Goal: Task Accomplishment & Management: Manage account settings

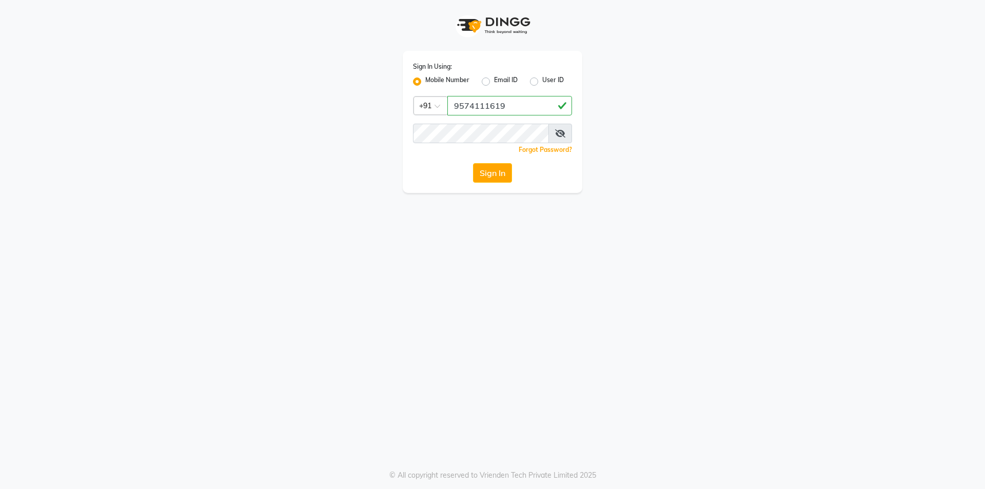
type input "9574111619"
click at [465, 197] on div "Sign In Using: Mobile Number Email ID User ID Country Code × [PHONE_NUMBER] Rem…" at bounding box center [492, 244] width 985 height 489
click at [567, 131] on span at bounding box center [561, 134] width 24 height 20
click at [561, 130] on icon at bounding box center [560, 133] width 10 height 8
click at [483, 170] on button "Sign In" at bounding box center [492, 173] width 39 height 20
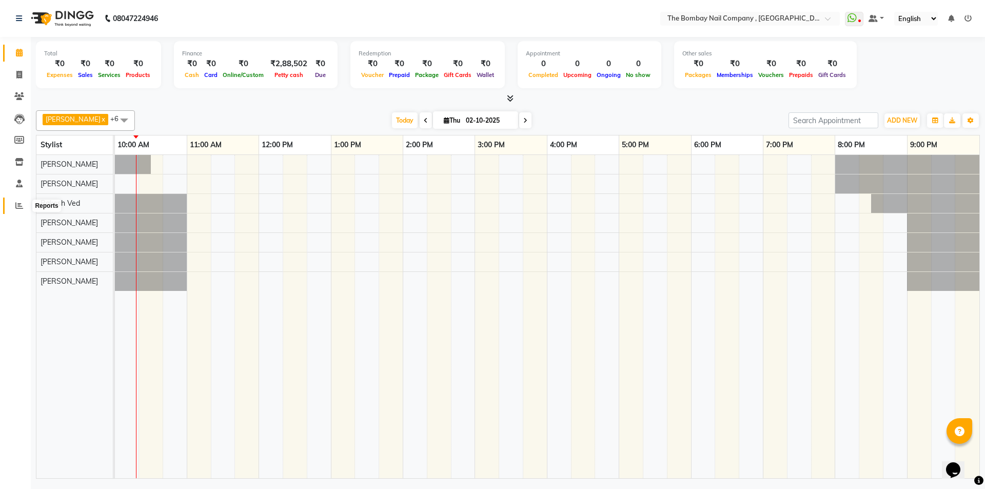
click at [14, 207] on span at bounding box center [19, 206] width 18 height 12
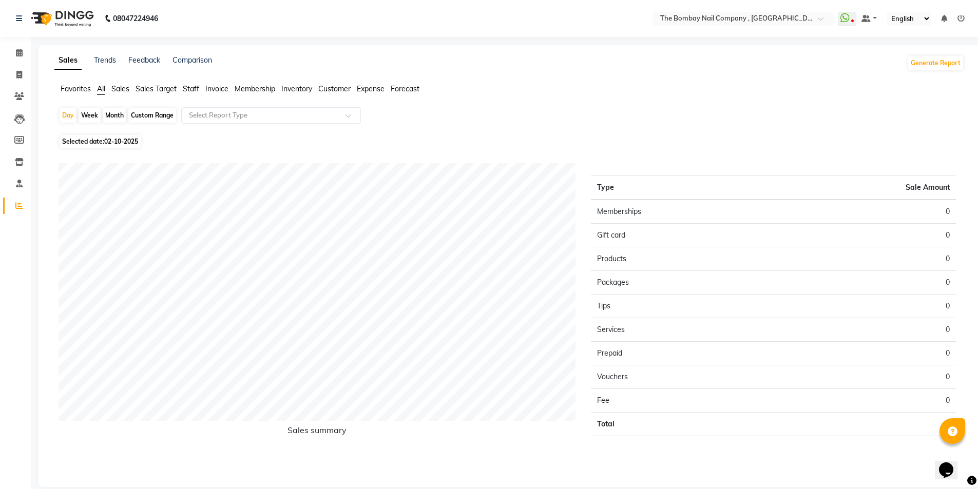
click at [107, 112] on div "Month" at bounding box center [115, 115] width 24 height 14
select select "10"
select select "2025"
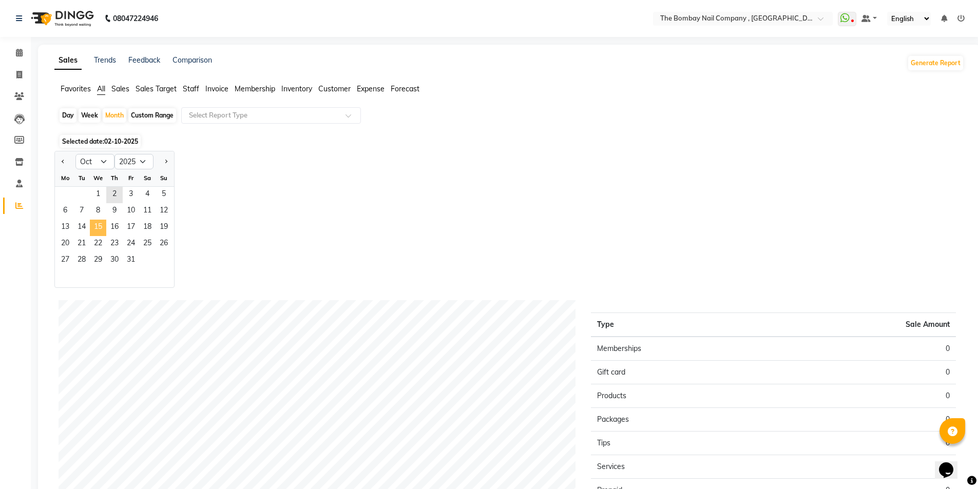
click at [102, 234] on span "15" at bounding box center [98, 228] width 16 height 16
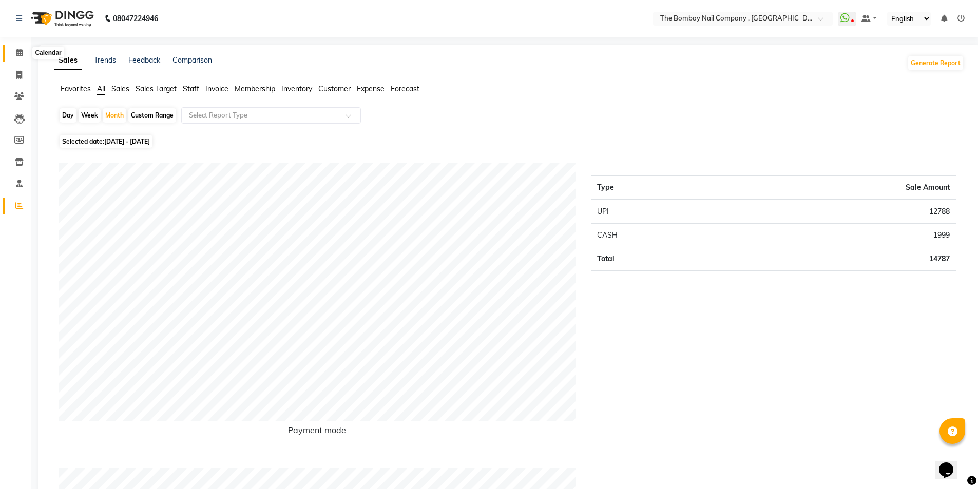
click at [21, 53] on icon at bounding box center [19, 53] width 7 height 8
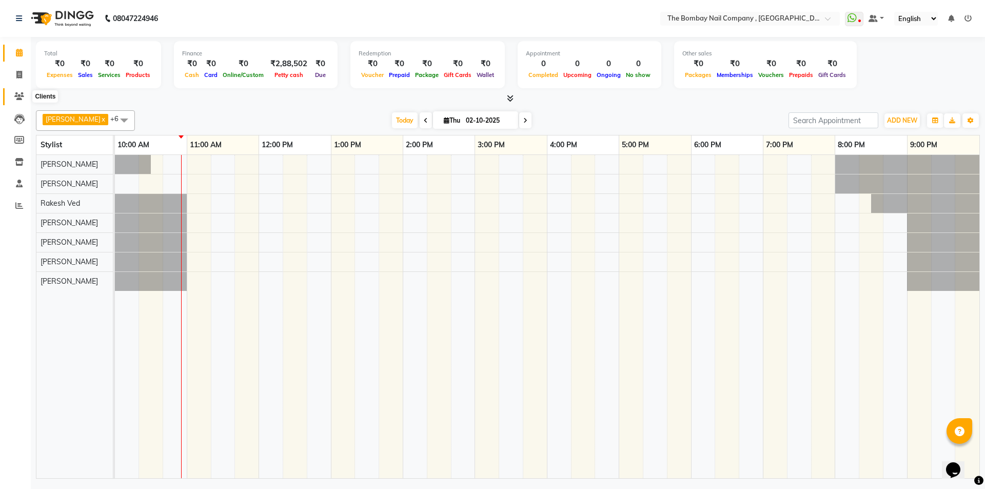
click at [16, 102] on span at bounding box center [19, 97] width 18 height 12
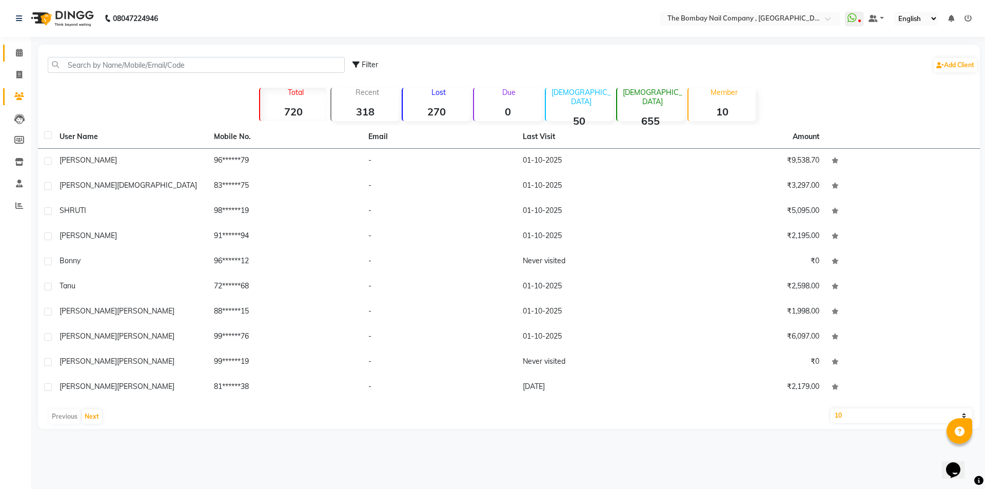
click at [16, 46] on link "Calendar" at bounding box center [15, 53] width 25 height 17
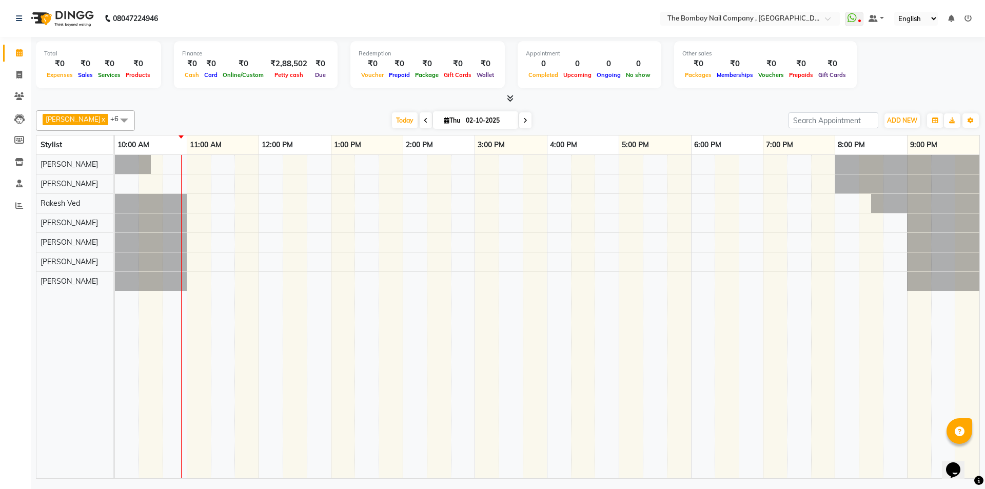
click at [420, 122] on span at bounding box center [426, 120] width 12 height 16
type input "01-10-2025"
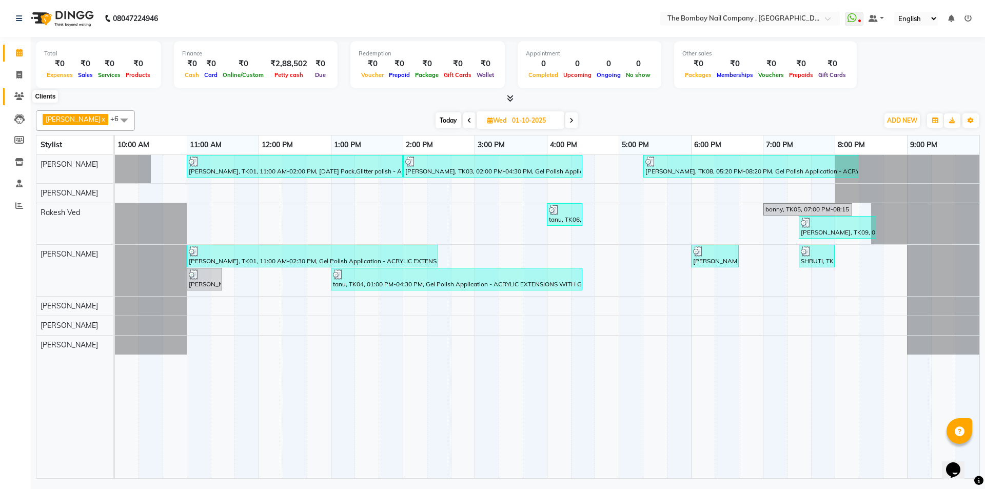
click at [14, 95] on span at bounding box center [19, 97] width 18 height 12
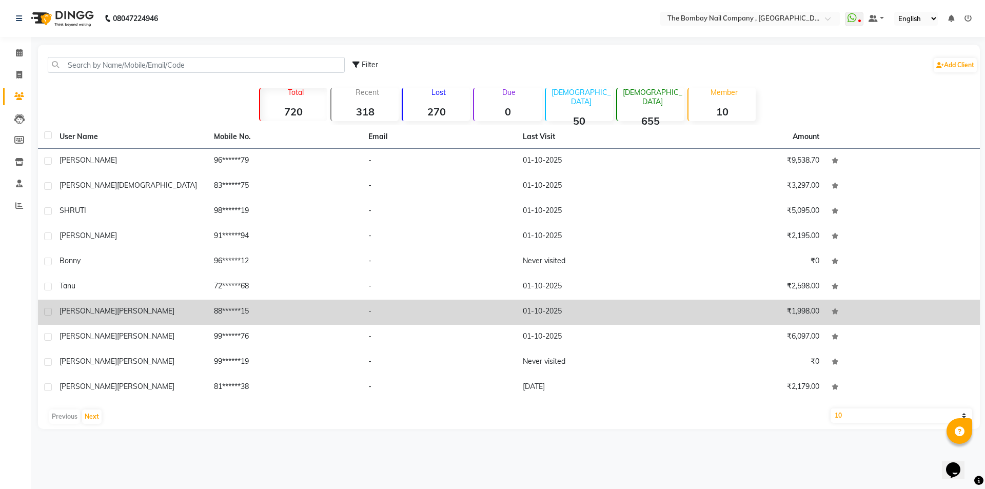
click at [219, 316] on td "88******15" at bounding box center [285, 312] width 154 height 25
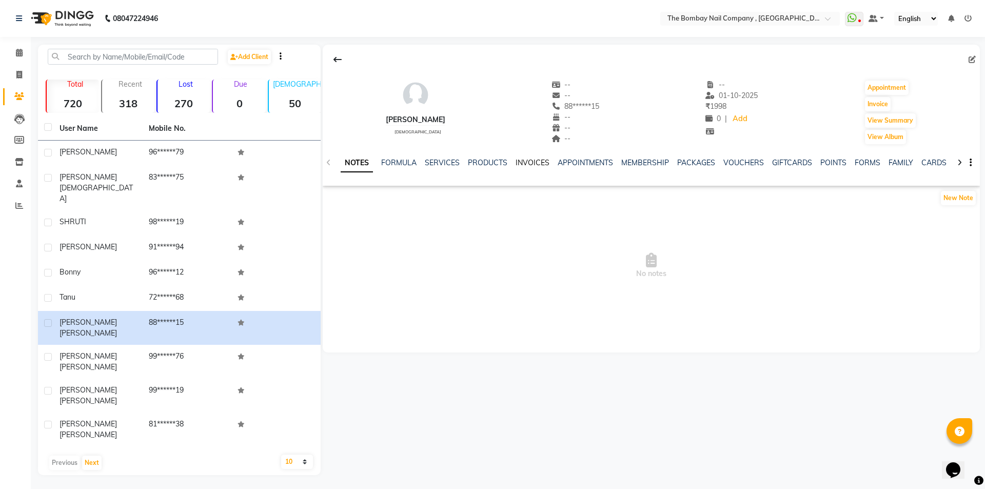
click at [529, 163] on link "INVOICES" at bounding box center [533, 162] width 34 height 9
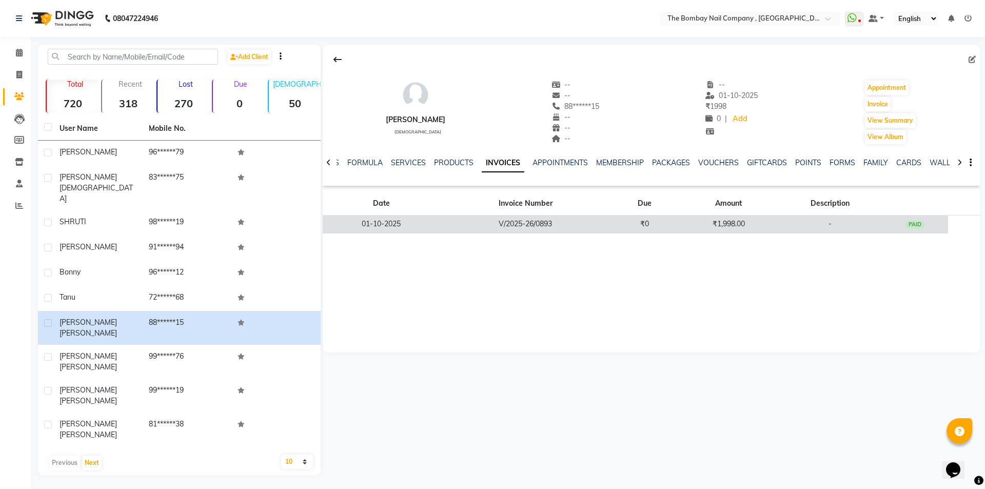
click at [515, 216] on td "V/2025-26/0893" at bounding box center [525, 225] width 171 height 18
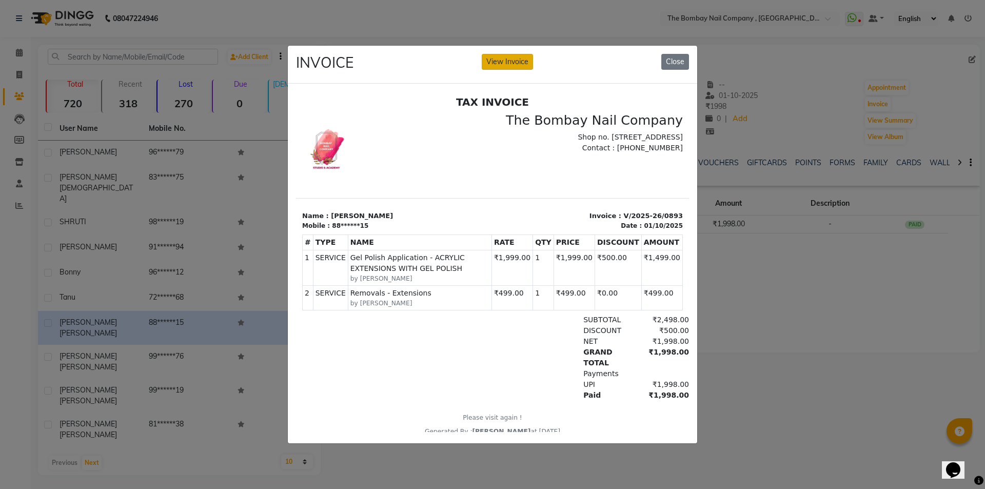
click at [498, 59] on button "View Invoice" at bounding box center [507, 62] width 51 height 16
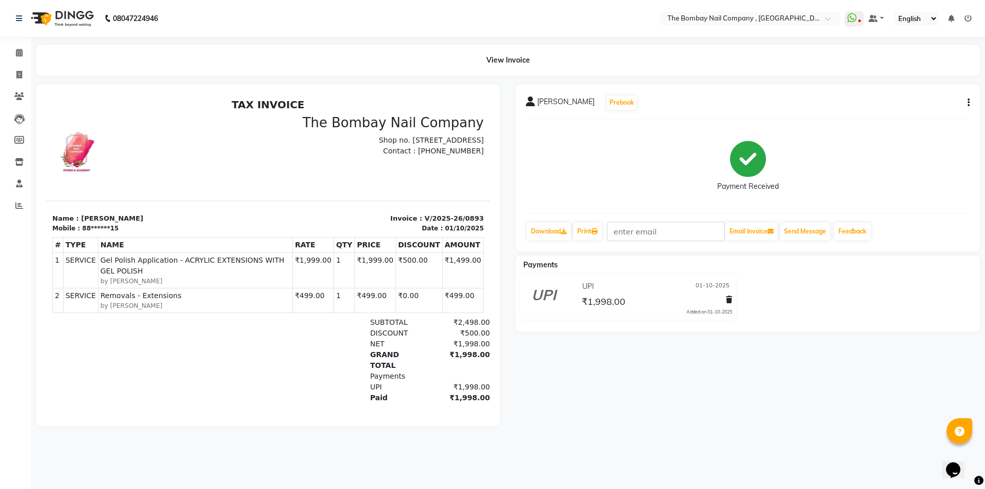
click at [969, 103] on icon "button" at bounding box center [969, 103] width 2 height 1
click at [912, 109] on div "Edit Invoice" at bounding box center [918, 109] width 70 height 13
select select "service"
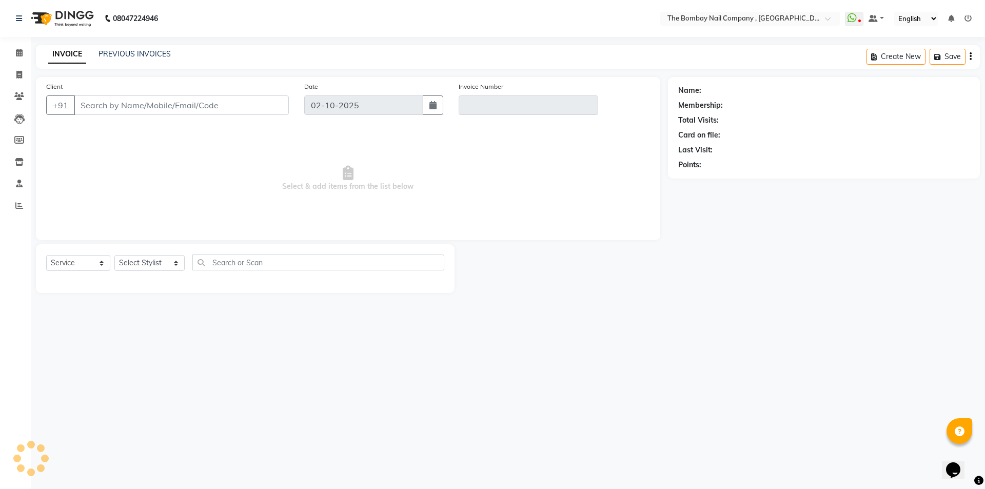
type input "88******15"
type input "V/2025-26/0893"
type input "01-10-2025"
select select "select"
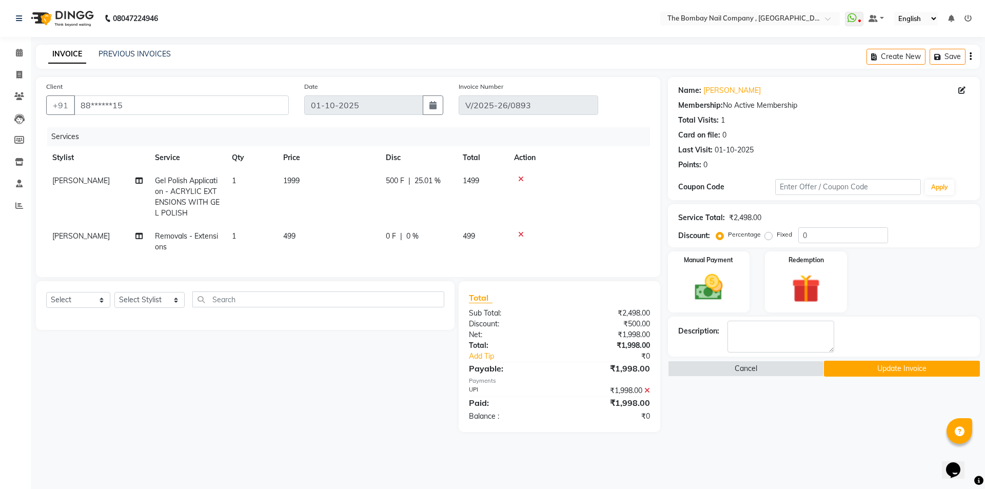
click at [645, 394] on icon at bounding box center [648, 390] width 6 height 7
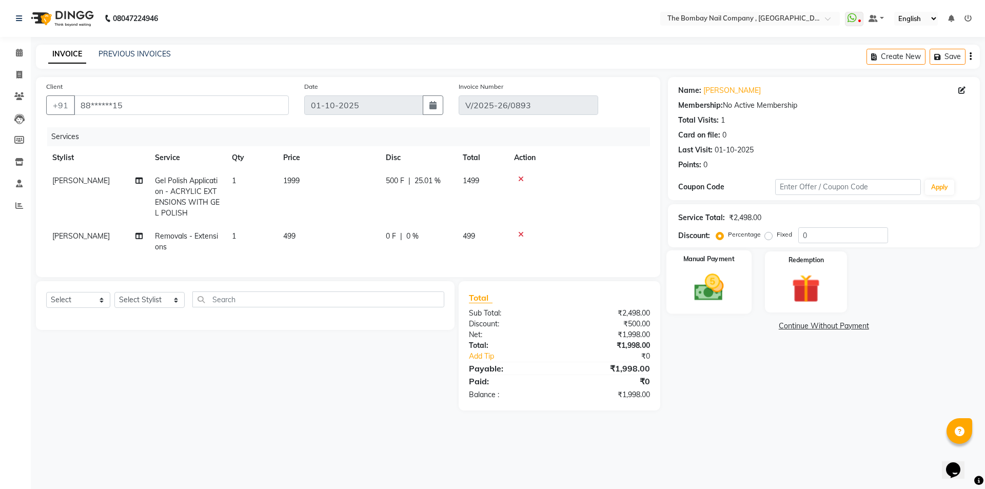
click at [689, 293] on img at bounding box center [709, 287] width 48 height 34
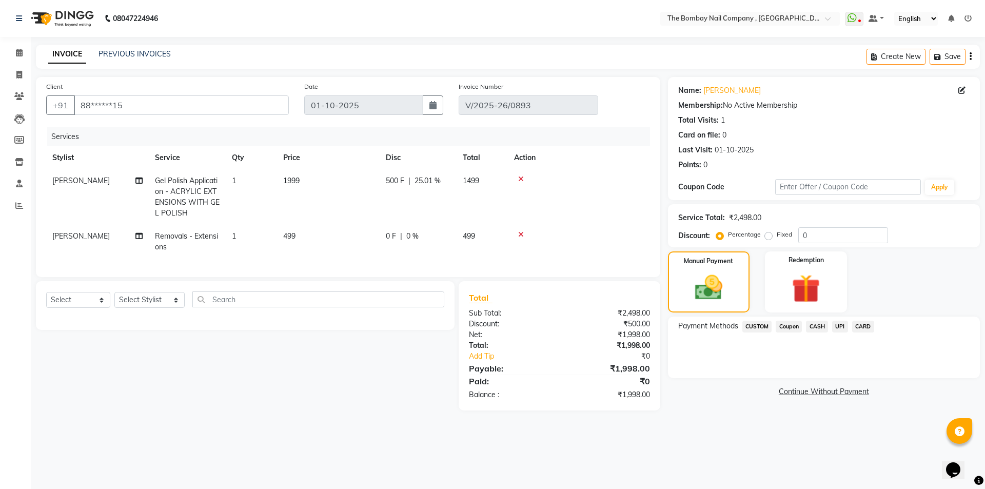
click at [821, 326] on span "CASH" at bounding box center [817, 327] width 22 height 12
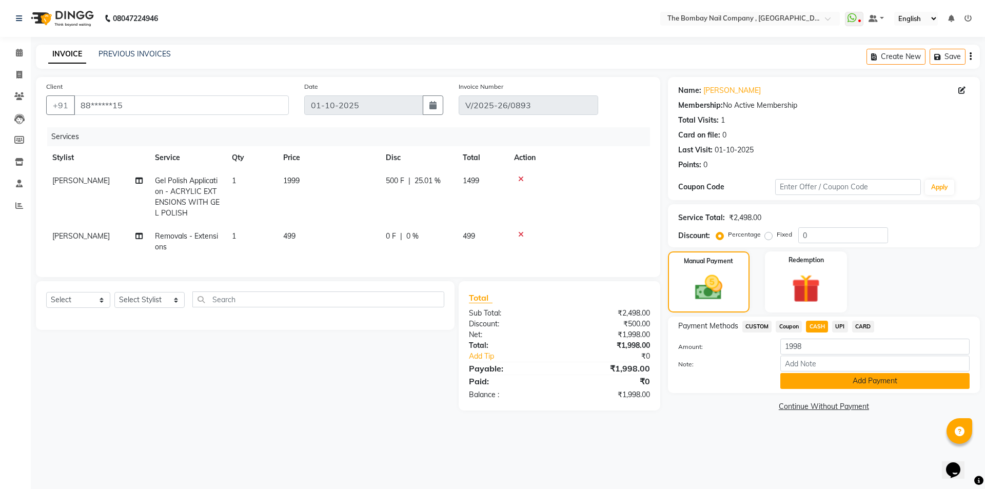
click at [870, 382] on button "Add Payment" at bounding box center [875, 381] width 189 height 16
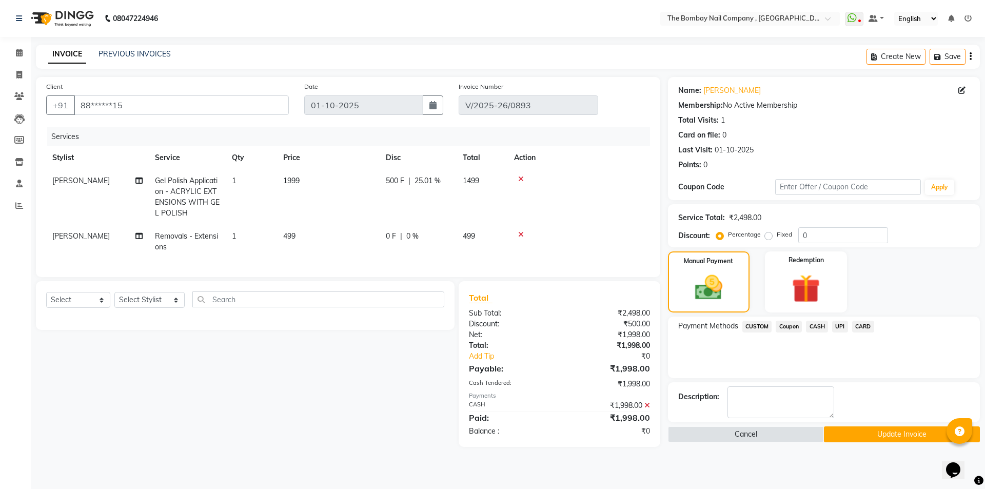
click at [851, 437] on button "Update Invoice" at bounding box center [902, 434] width 156 height 16
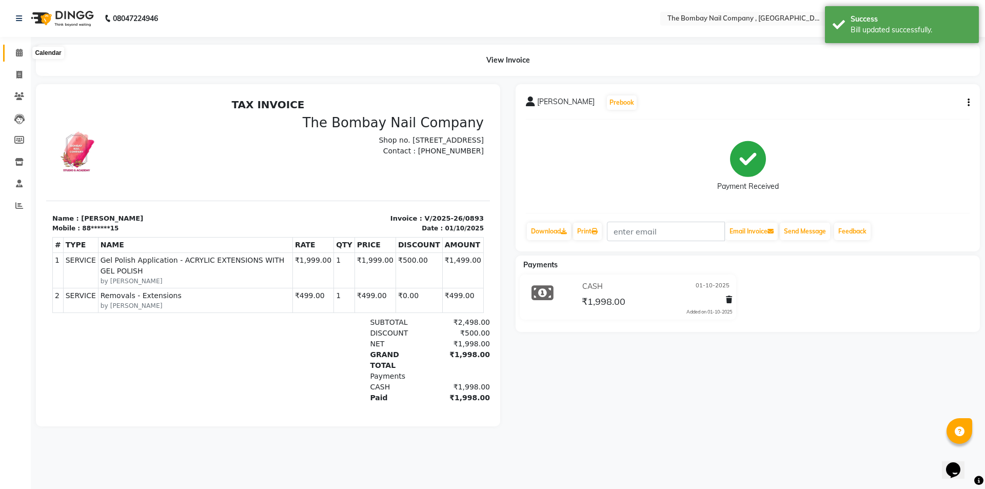
click at [16, 52] on icon at bounding box center [19, 53] width 7 height 8
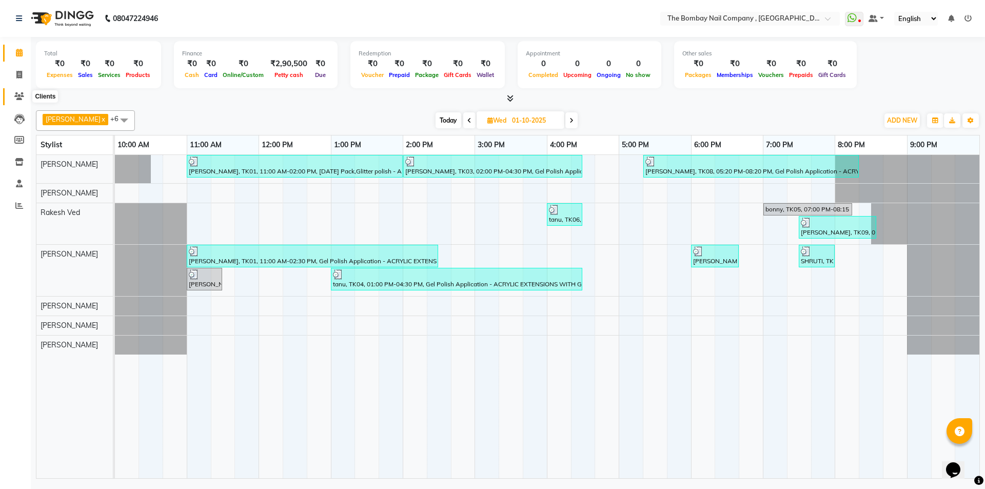
click at [20, 95] on icon at bounding box center [19, 96] width 10 height 8
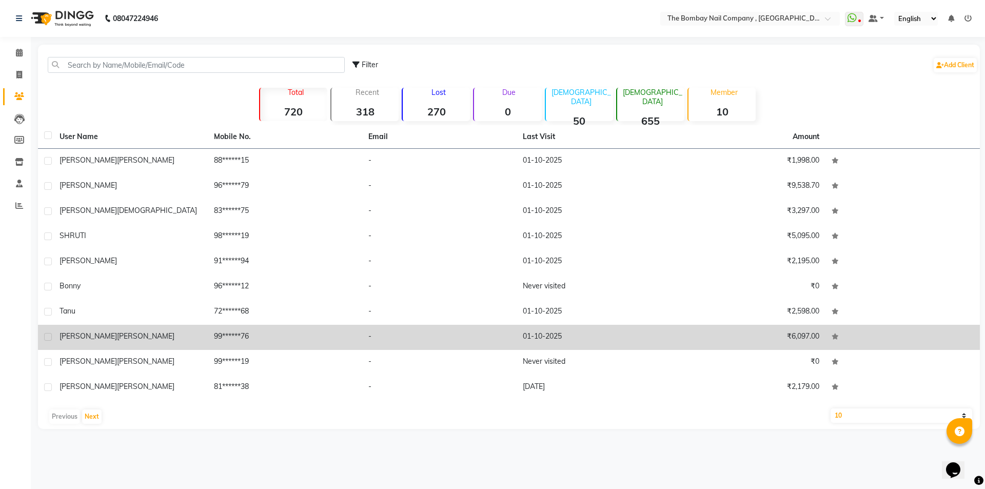
click at [174, 347] on td "[PERSON_NAME]" at bounding box center [130, 337] width 154 height 25
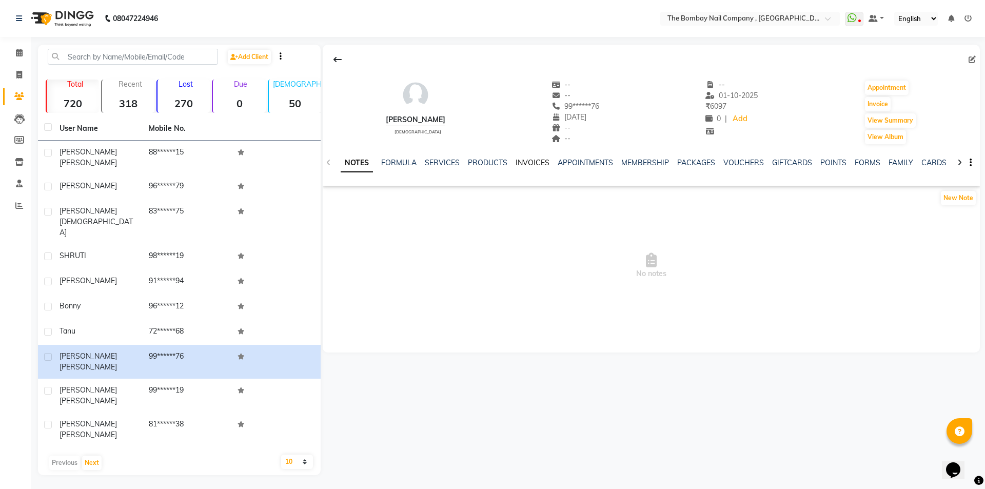
click at [518, 162] on link "INVOICES" at bounding box center [533, 162] width 34 height 9
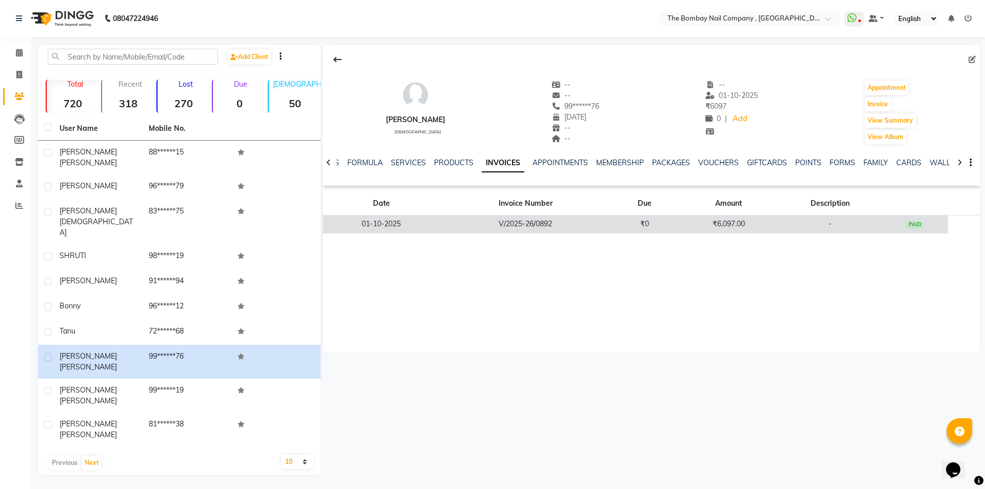
click at [521, 221] on td "V/2025-26/0892" at bounding box center [525, 225] width 171 height 18
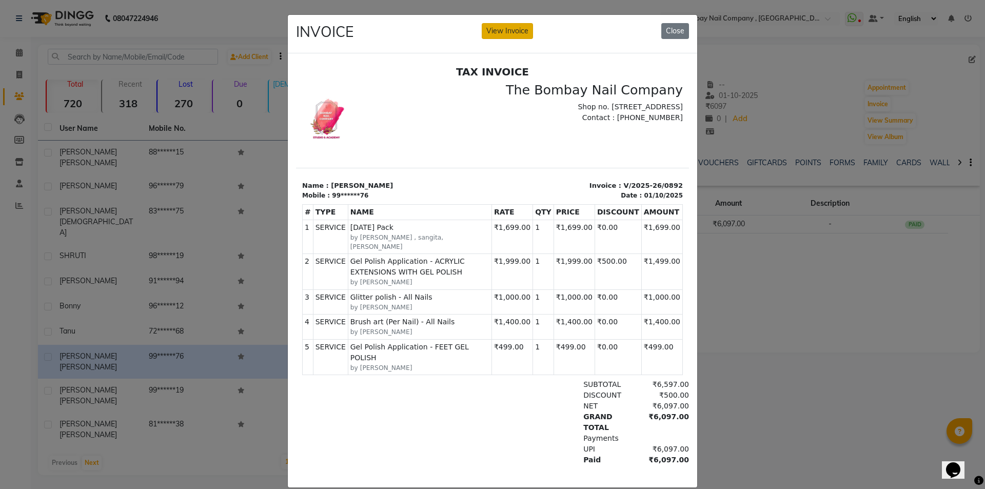
click at [497, 30] on button "View Invoice" at bounding box center [507, 31] width 51 height 16
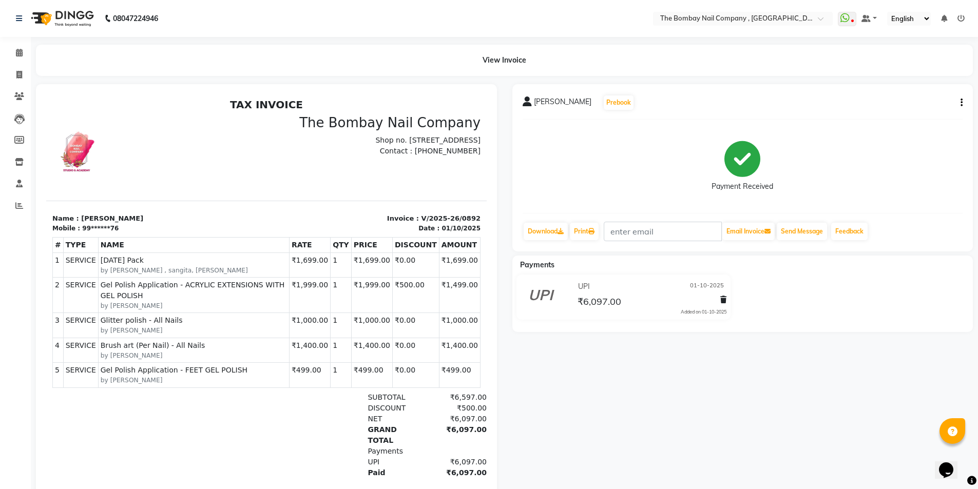
click at [79, 18] on img at bounding box center [61, 18] width 70 height 29
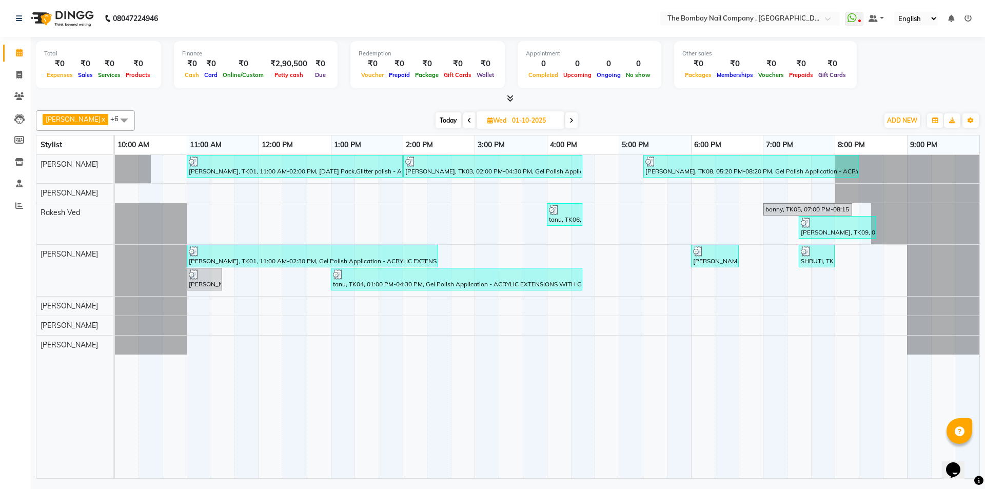
click at [463, 120] on span at bounding box center [469, 120] width 12 height 16
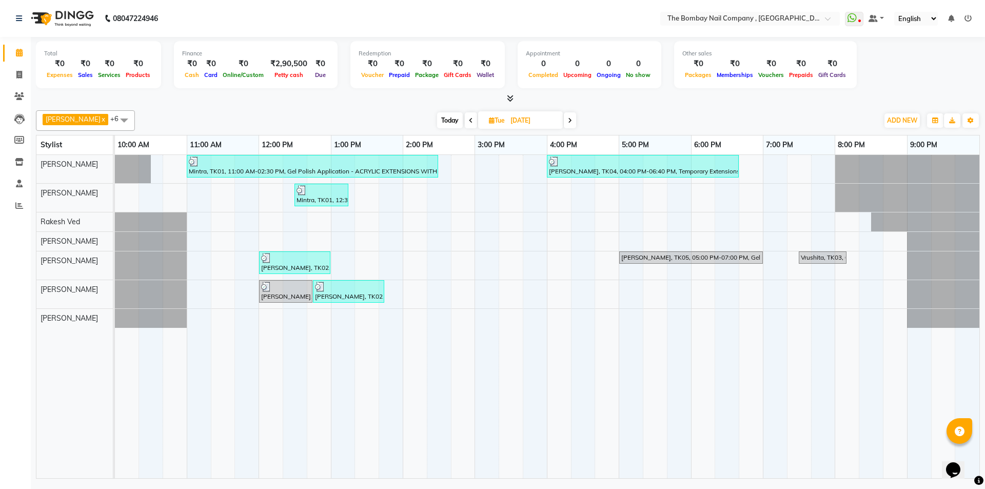
click at [465, 118] on span at bounding box center [471, 120] width 12 height 16
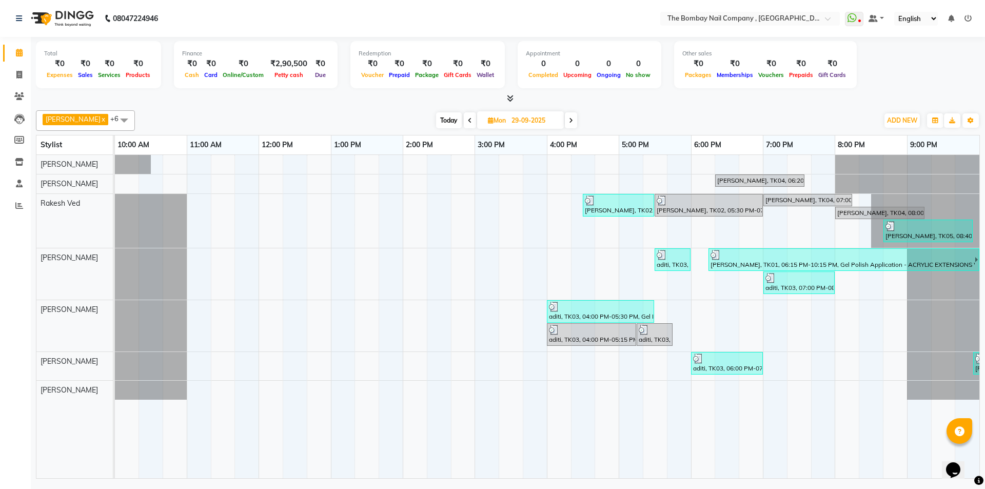
click at [565, 123] on span at bounding box center [571, 120] width 12 height 16
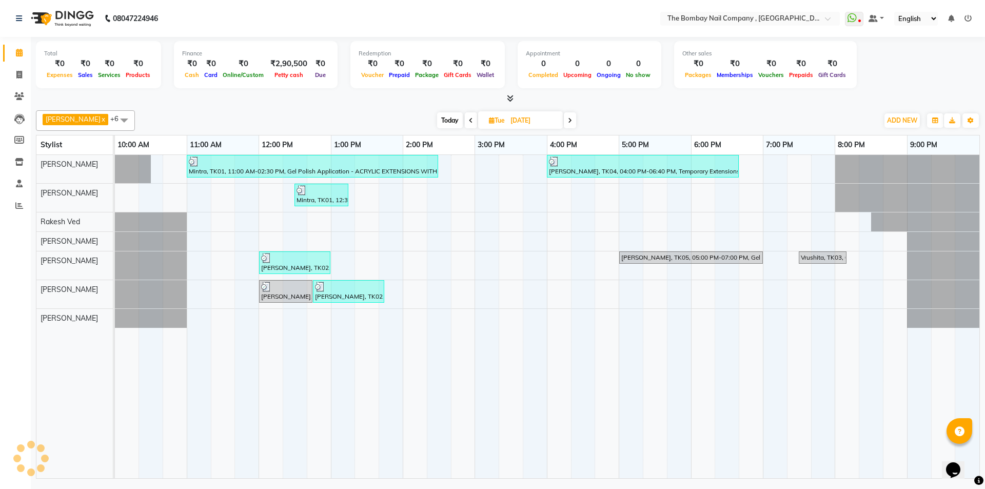
click at [568, 123] on icon at bounding box center [570, 121] width 4 height 6
type input "01-10-2025"
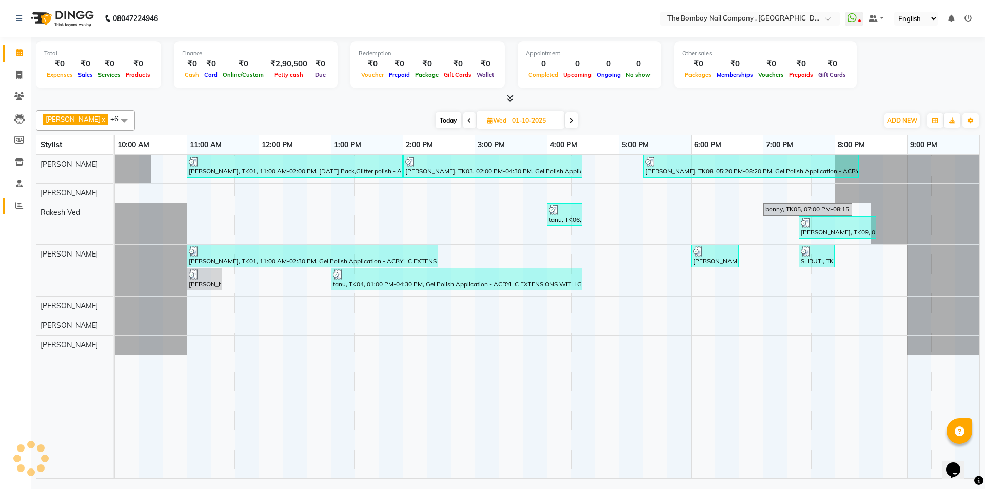
click at [20, 213] on link "Reports" at bounding box center [15, 206] width 25 height 17
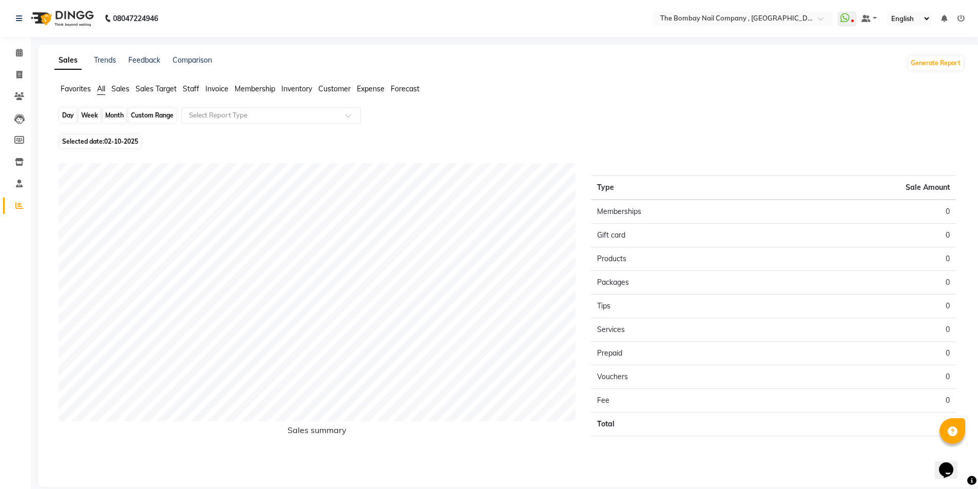
click at [66, 115] on div "Day" at bounding box center [68, 115] width 17 height 14
select select "10"
select select "2025"
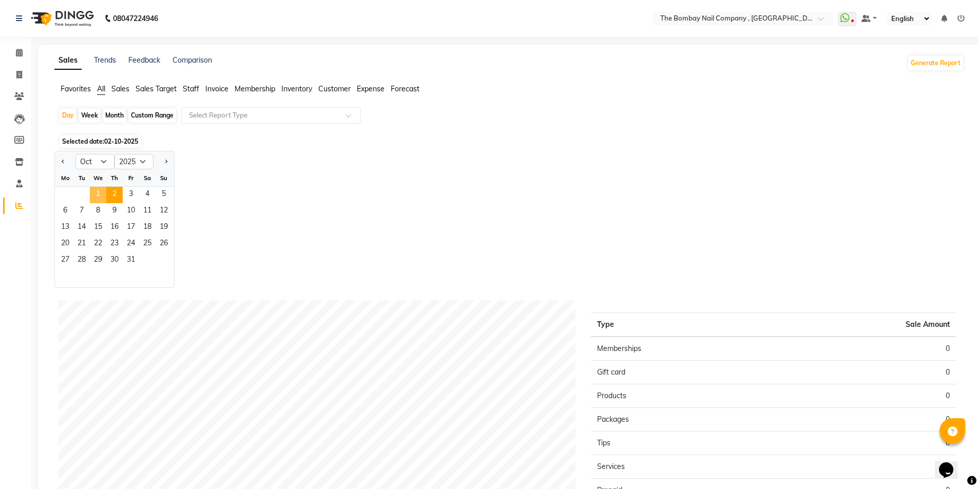
click at [98, 193] on span "1" at bounding box center [98, 195] width 16 height 16
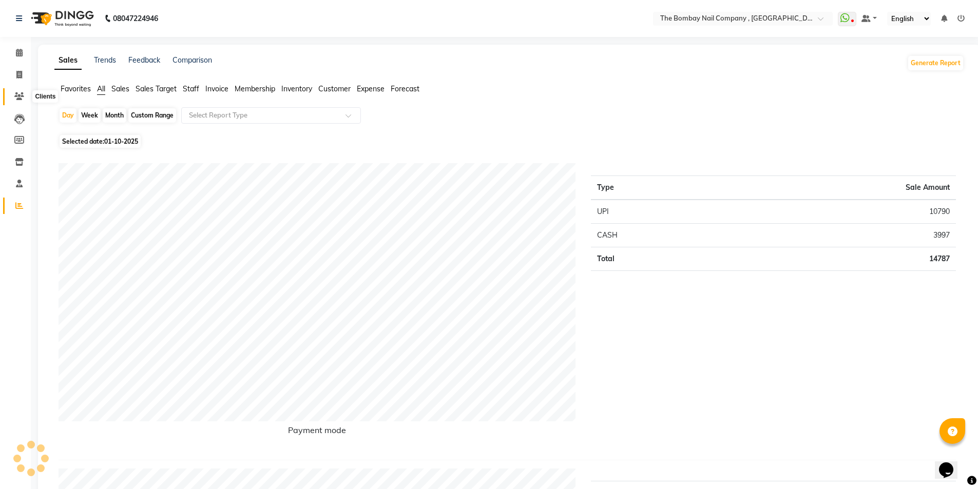
click at [22, 93] on icon at bounding box center [19, 96] width 10 height 8
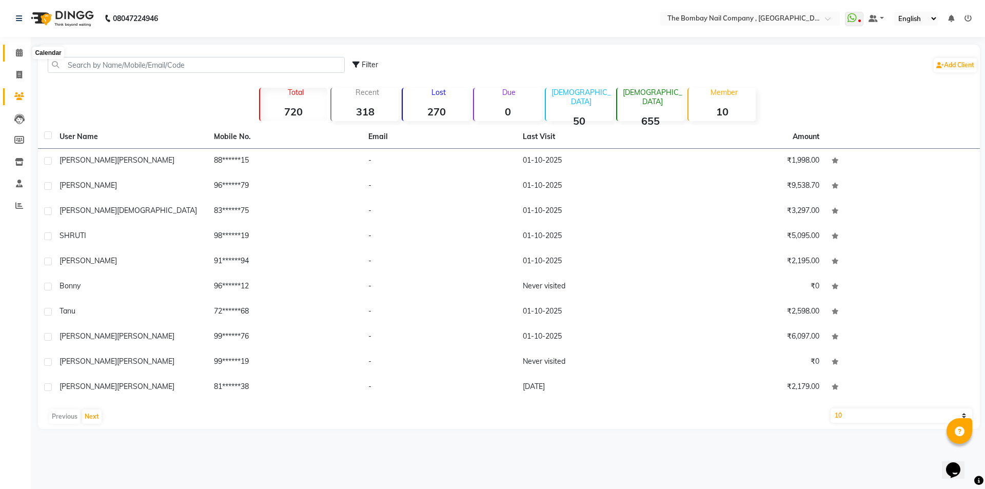
click at [16, 49] on icon at bounding box center [19, 53] width 7 height 8
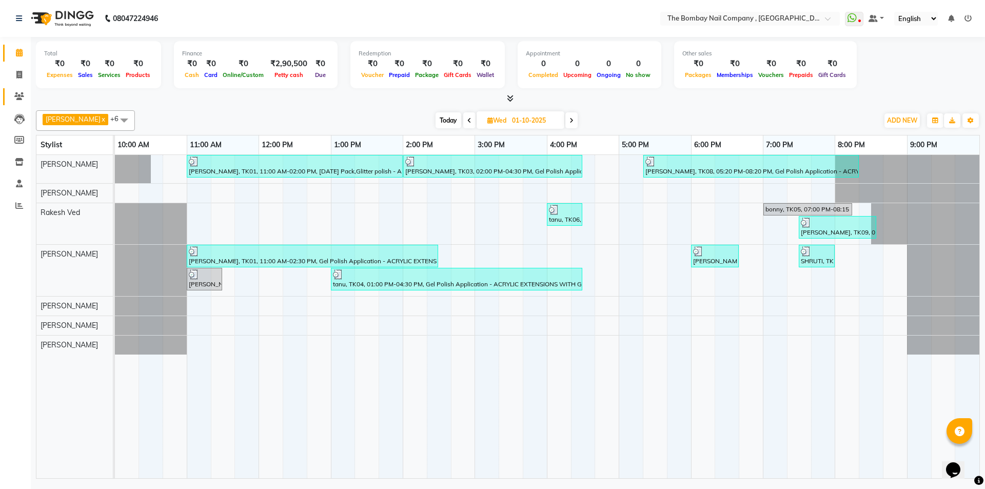
drag, startPoint x: 16, startPoint y: 88, endPoint x: 16, endPoint y: 94, distance: 6.2
click at [16, 93] on li "Clients" at bounding box center [15, 97] width 31 height 22
click at [16, 94] on icon at bounding box center [19, 96] width 10 height 8
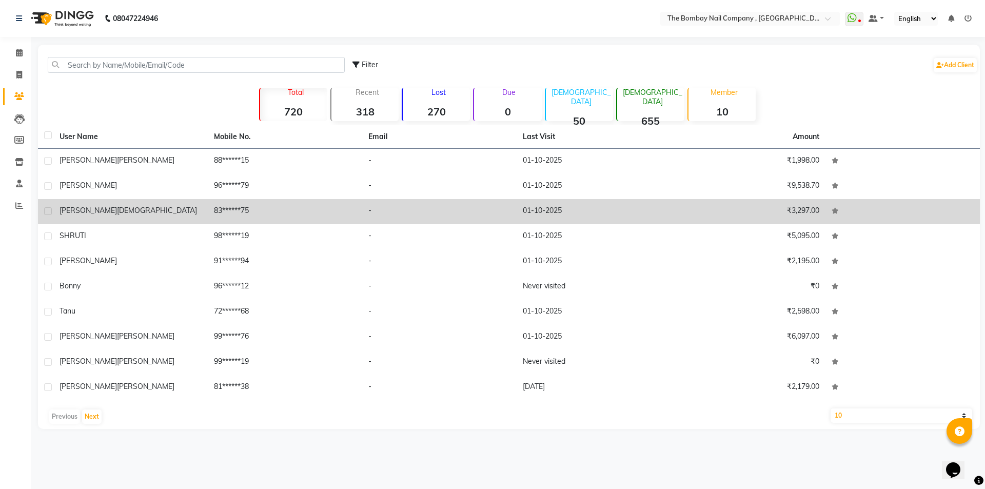
click at [106, 213] on div "[PERSON_NAME]" at bounding box center [131, 210] width 142 height 11
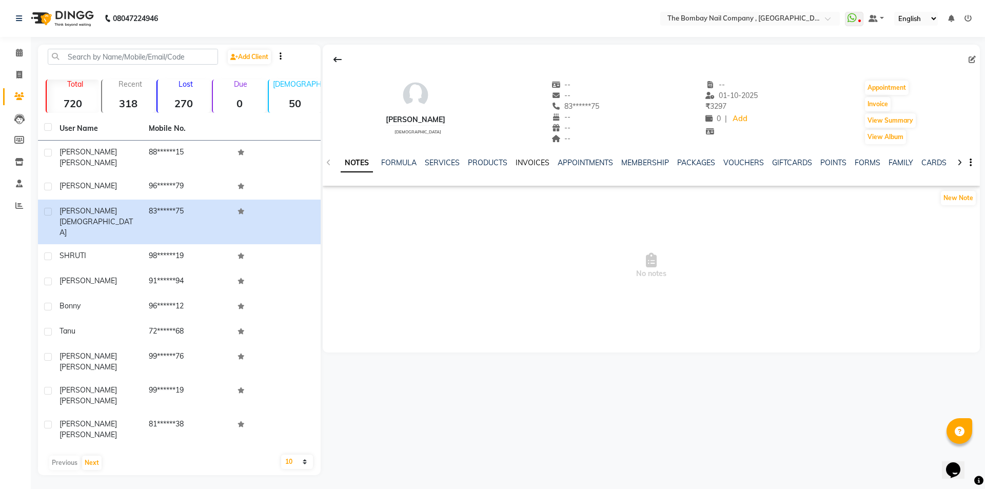
click at [530, 163] on link "INVOICES" at bounding box center [533, 162] width 34 height 9
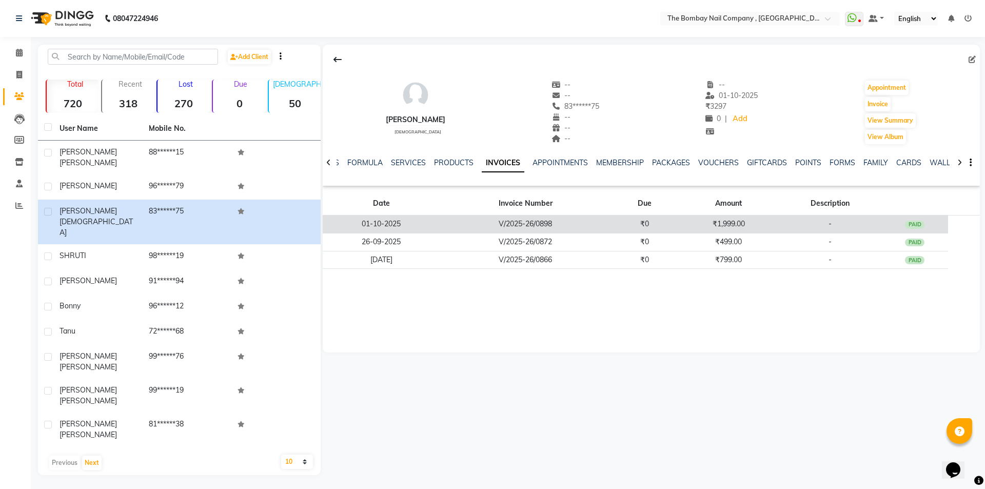
click at [453, 223] on td "V/2025-26/0898" at bounding box center [525, 225] width 171 height 18
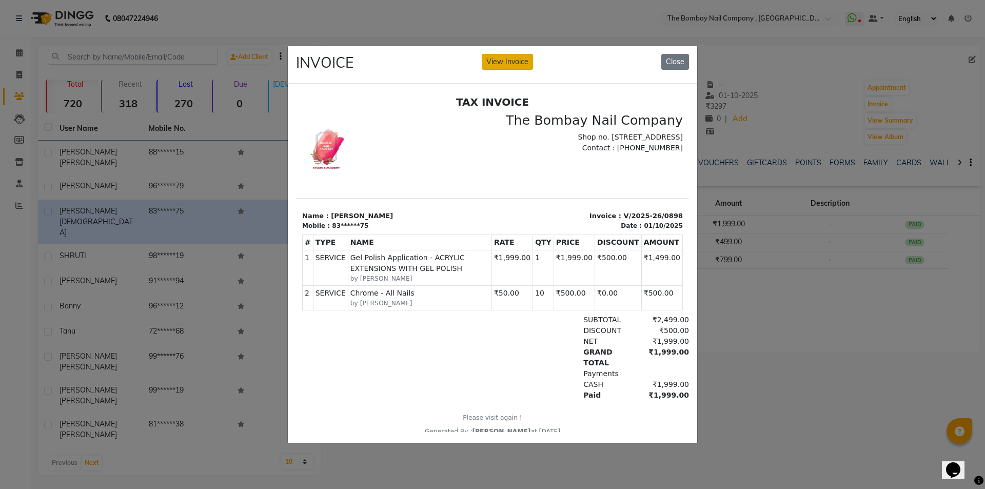
click at [495, 60] on button "View Invoice" at bounding box center [507, 62] width 51 height 16
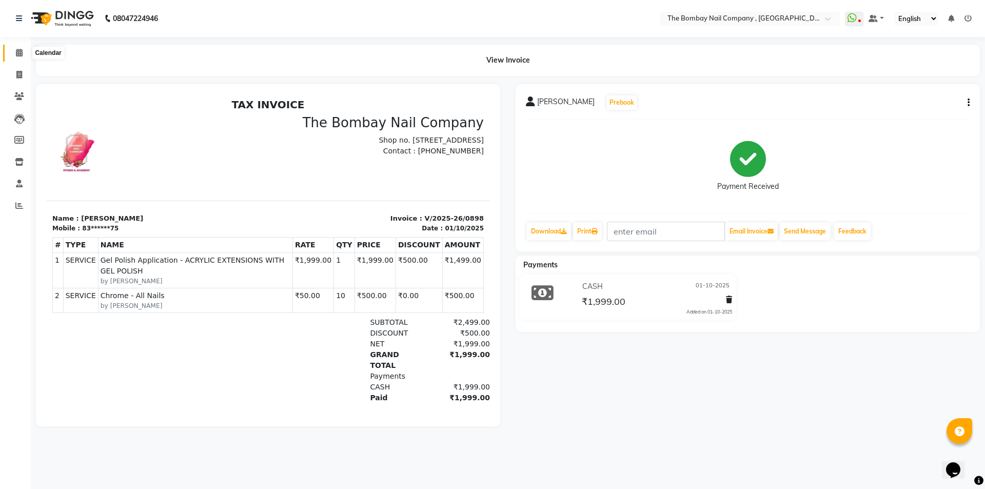
click at [18, 53] on icon at bounding box center [19, 53] width 7 height 8
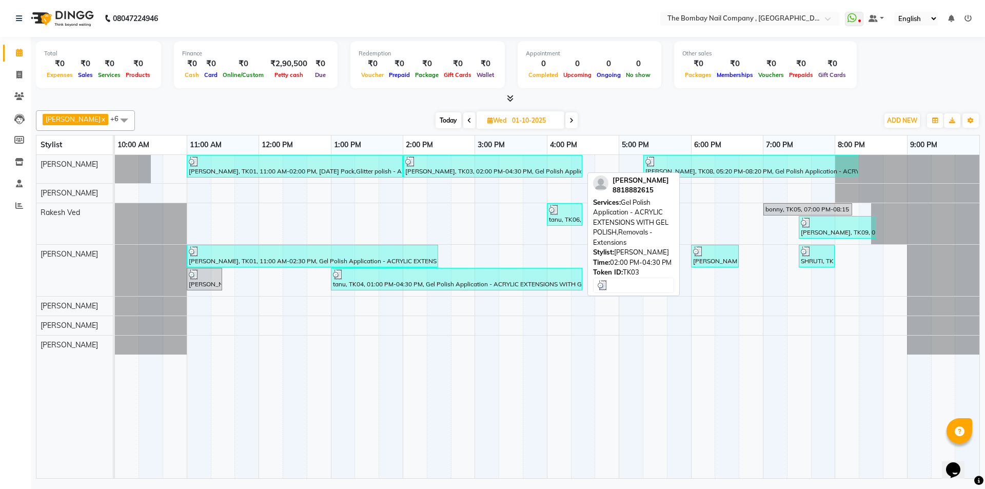
click at [452, 174] on div "[PERSON_NAME], TK03, 02:00 PM-04:30 PM, Gel Polish Application - ACRYLIC EXTENS…" at bounding box center [492, 167] width 177 height 20
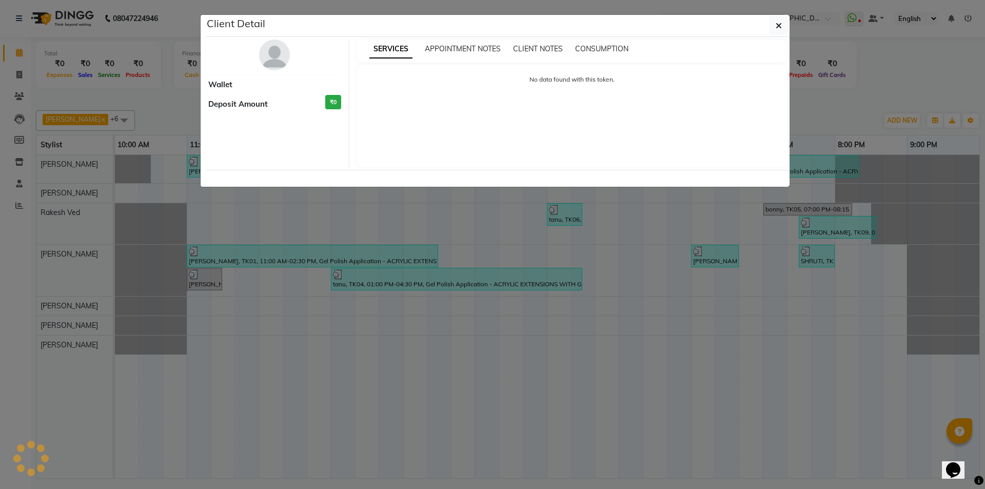
select select "3"
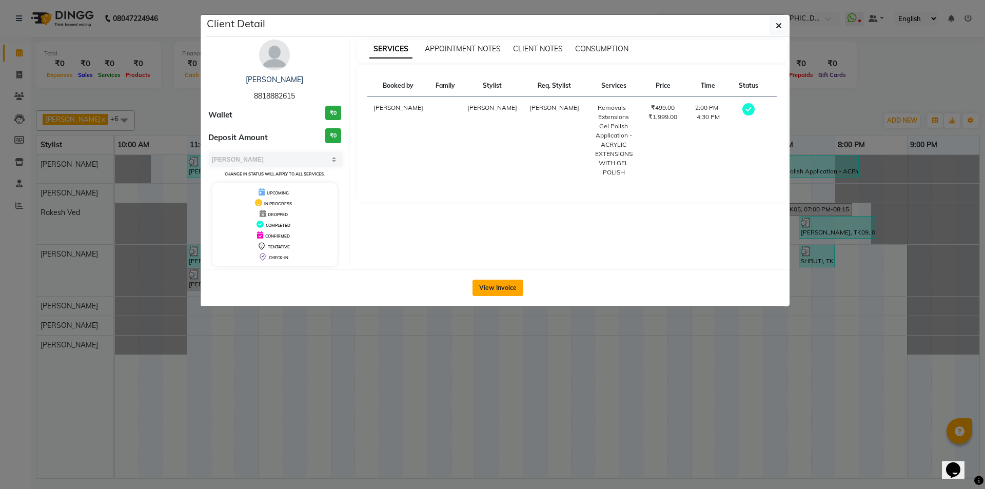
click at [493, 290] on button "View Invoice" at bounding box center [498, 288] width 51 height 16
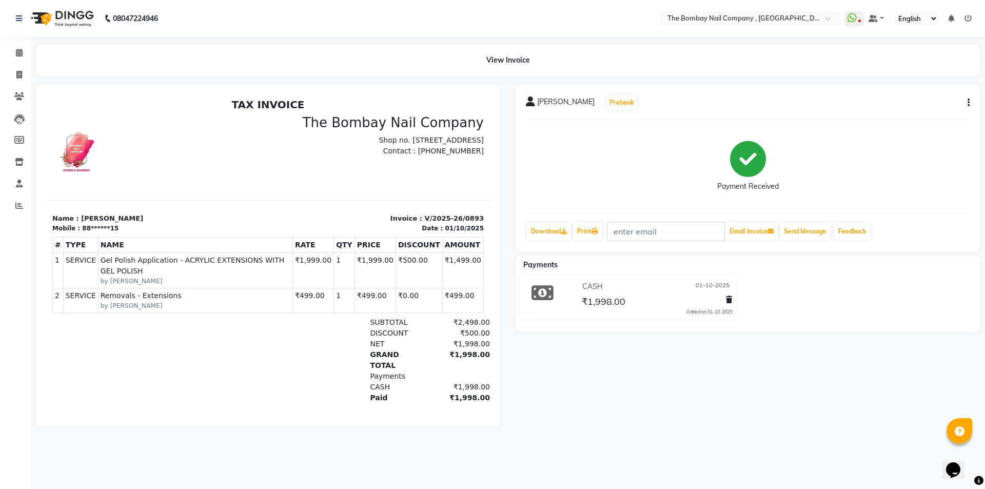
click at [967, 103] on button "button" at bounding box center [967, 103] width 6 height 11
click at [926, 107] on div "Edit Invoice" at bounding box center [918, 109] width 70 height 13
select select "service"
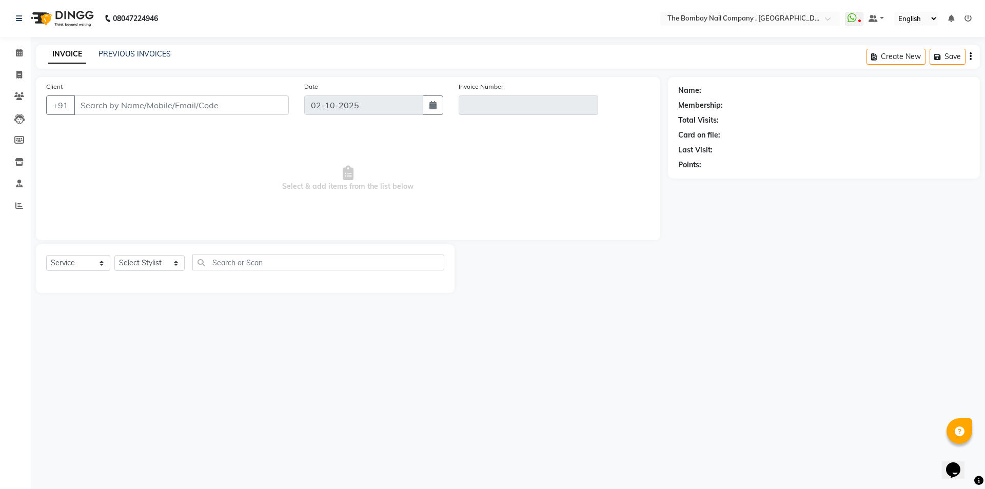
type input "88******15"
type input "V/2025-26/0893"
type input "01-10-2025"
select select "select"
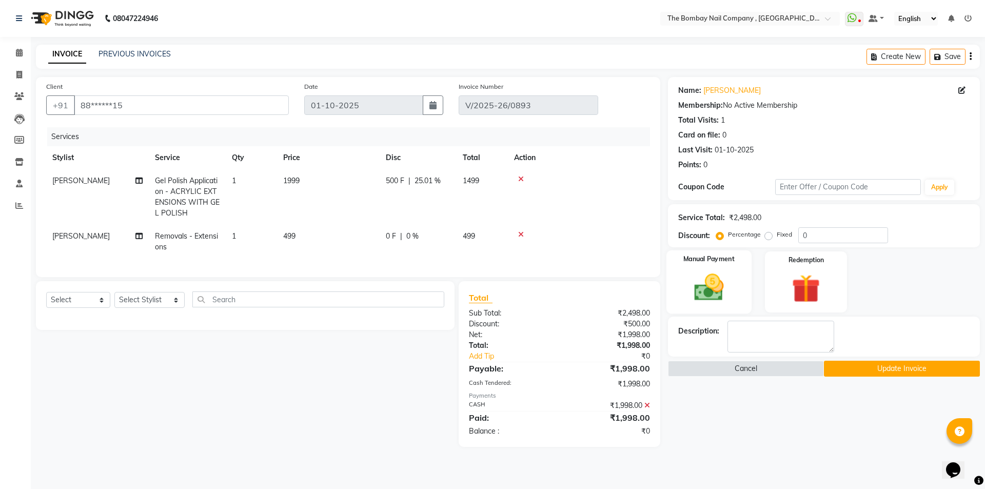
click at [711, 285] on img at bounding box center [709, 287] width 48 height 34
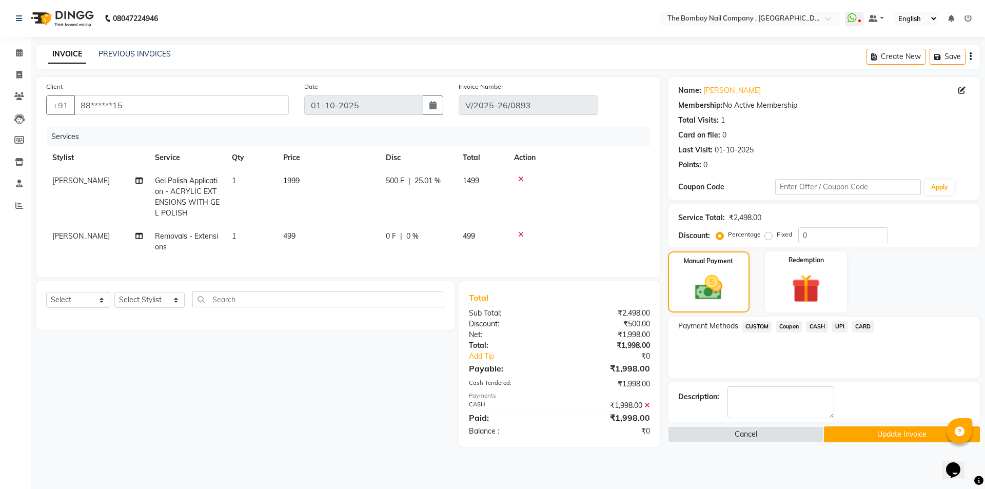
click at [836, 328] on span "UPI" at bounding box center [840, 327] width 16 height 12
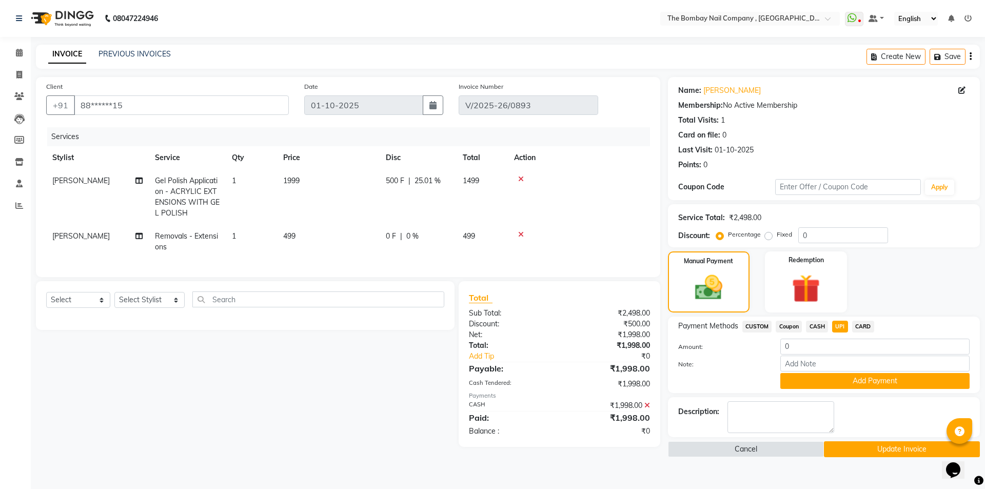
click at [646, 409] on icon at bounding box center [648, 405] width 6 height 7
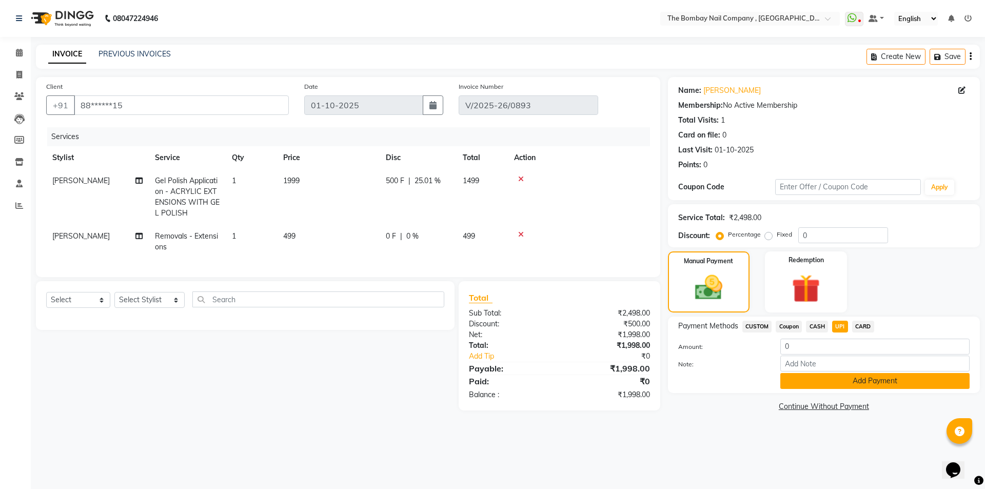
click at [824, 378] on button "Add Payment" at bounding box center [875, 381] width 189 height 16
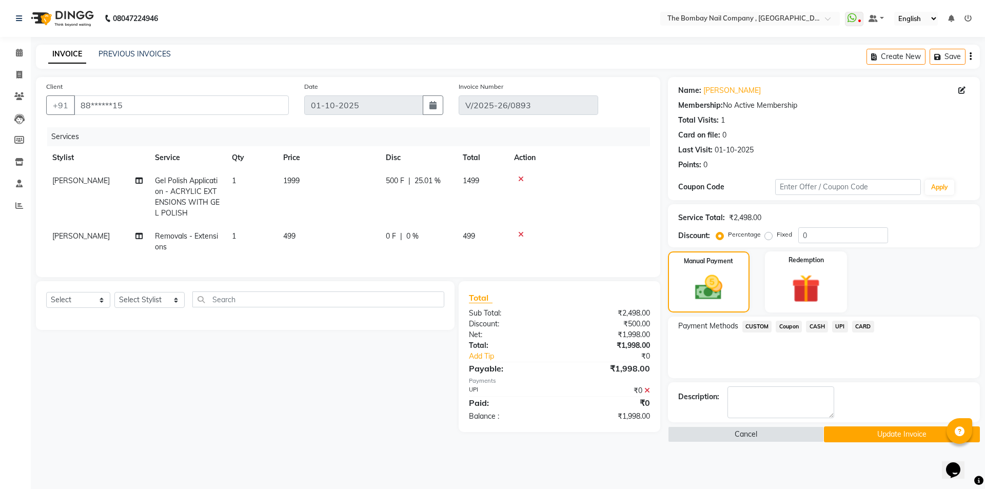
click at [848, 435] on button "Update Invoice" at bounding box center [902, 434] width 156 height 16
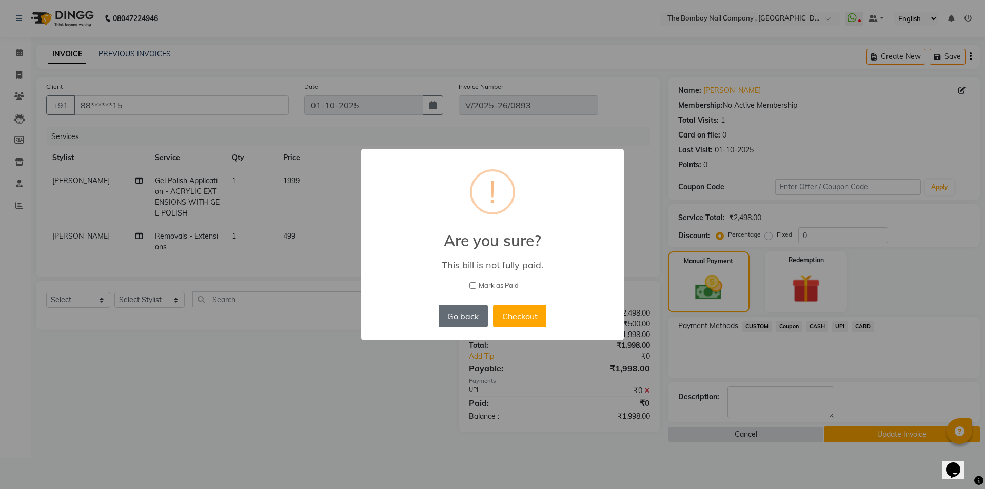
click at [467, 316] on button "Go back" at bounding box center [463, 316] width 49 height 23
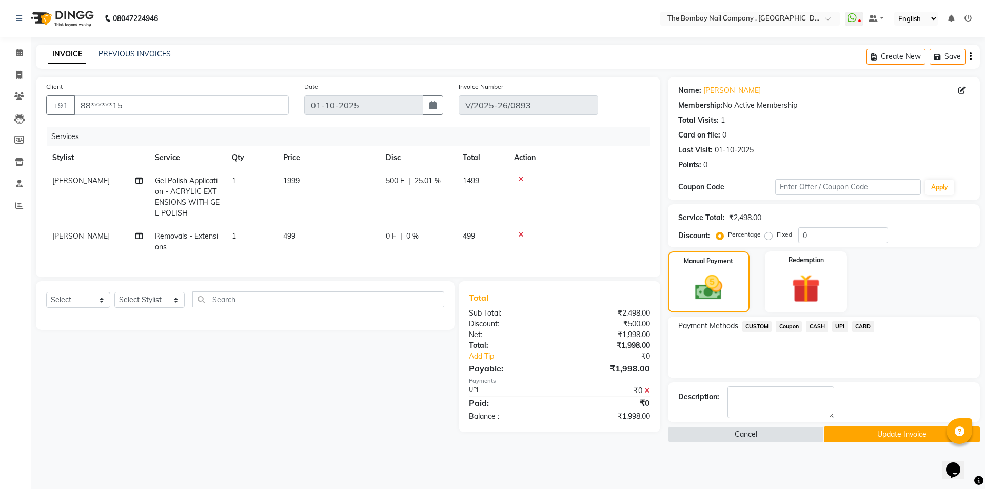
click at [648, 394] on icon at bounding box center [648, 390] width 6 height 7
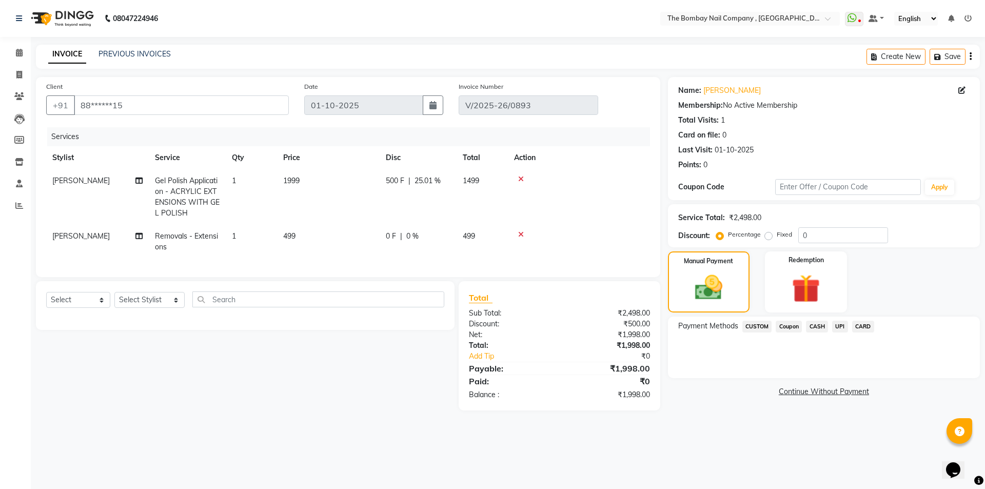
click at [841, 325] on span "UPI" at bounding box center [840, 327] width 16 height 12
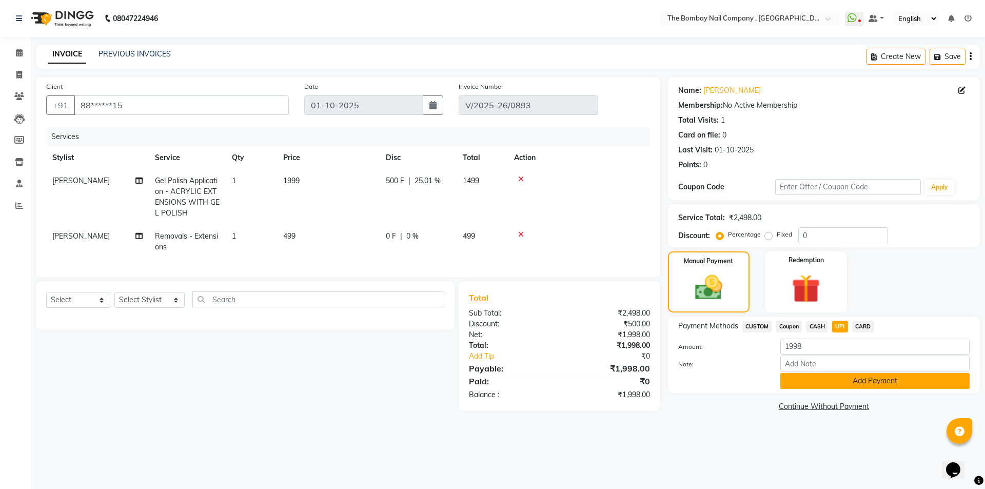
click at [841, 385] on button "Add Payment" at bounding box center [875, 381] width 189 height 16
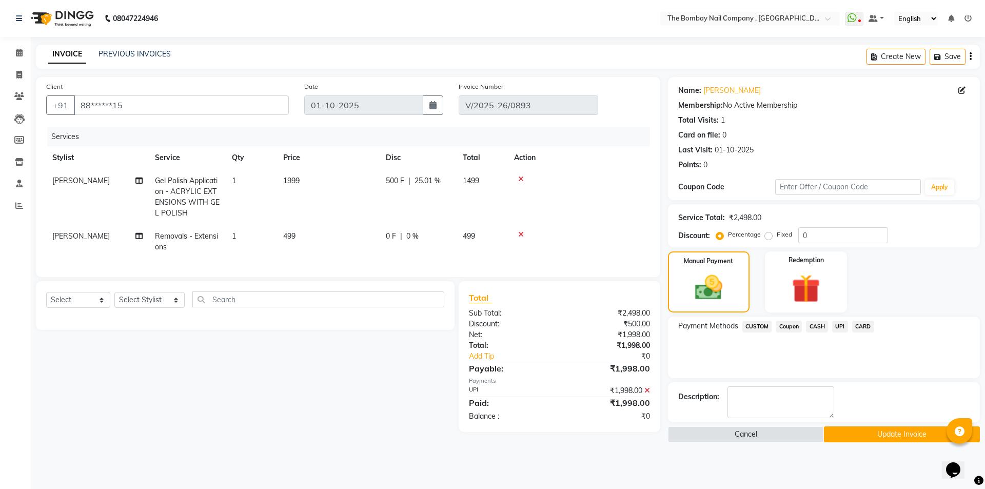
click at [647, 394] on icon at bounding box center [648, 390] width 6 height 7
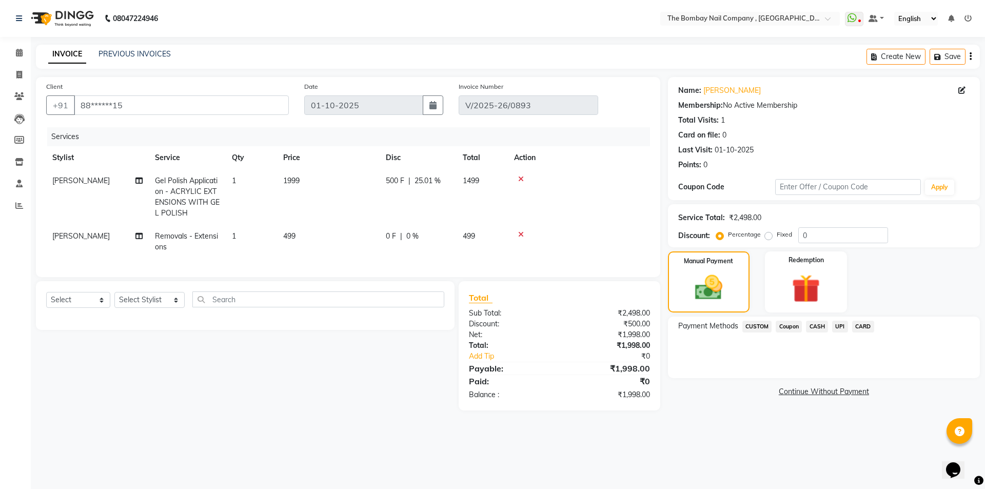
click at [592, 375] on div "₹1,998.00" at bounding box center [608, 368] width 98 height 12
click at [696, 426] on main "INVOICE PREVIOUS INVOICES Create New Save Client +91 88******15 Date [DATE] Inv…" at bounding box center [508, 235] width 955 height 381
click at [741, 392] on link "Continue Without Payment" at bounding box center [824, 391] width 308 height 11
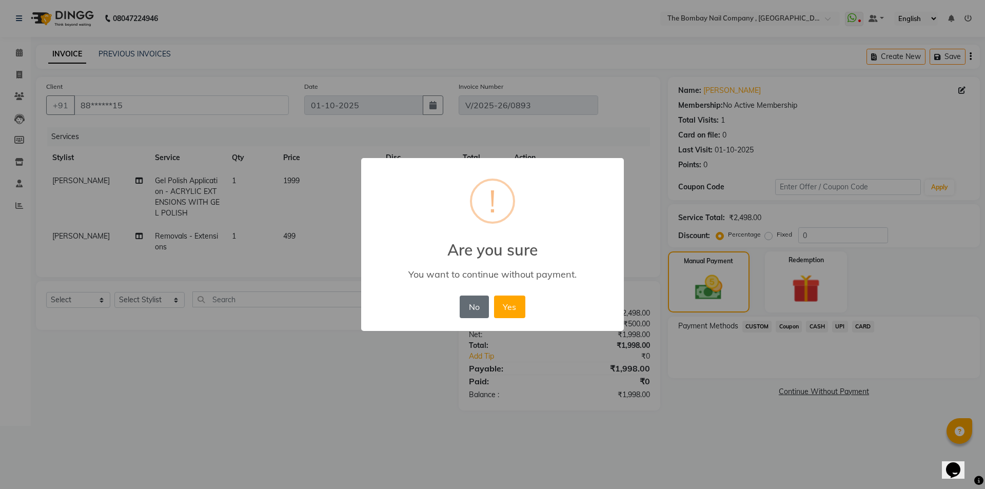
click at [476, 305] on button "No" at bounding box center [474, 307] width 29 height 23
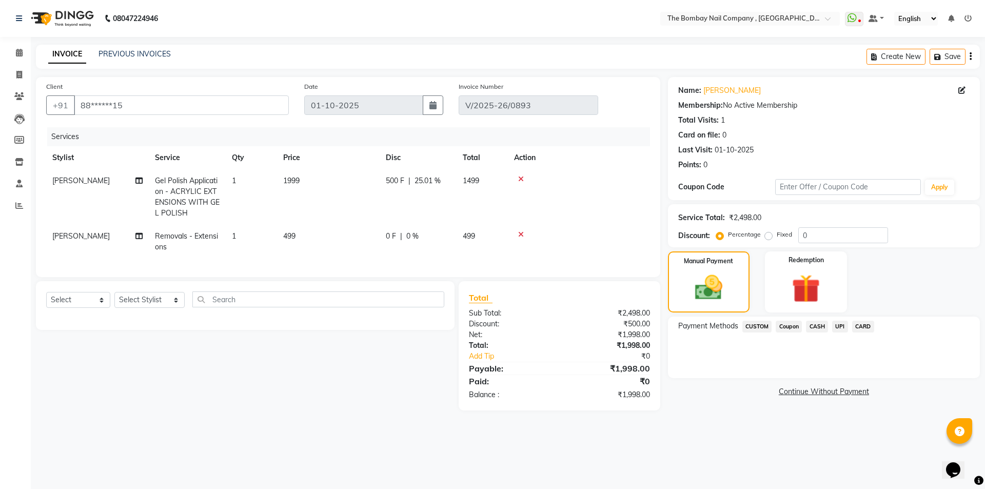
click at [967, 56] on div "Create New Save" at bounding box center [923, 57] width 113 height 24
click at [971, 64] on button "button" at bounding box center [971, 57] width 2 height 24
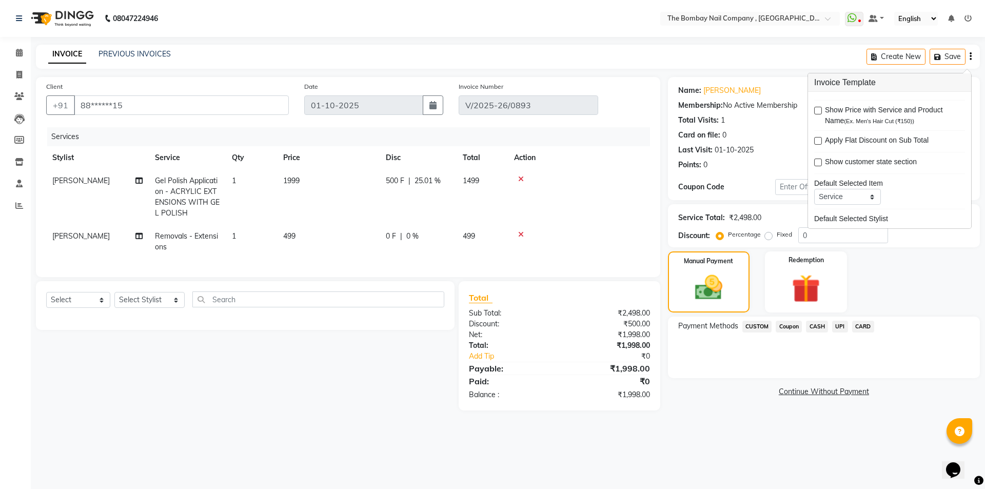
click at [780, 411] on div "Name: [PERSON_NAME] Membership: No Active Membership Total Visits: 1 Card on fi…" at bounding box center [828, 244] width 320 height 334
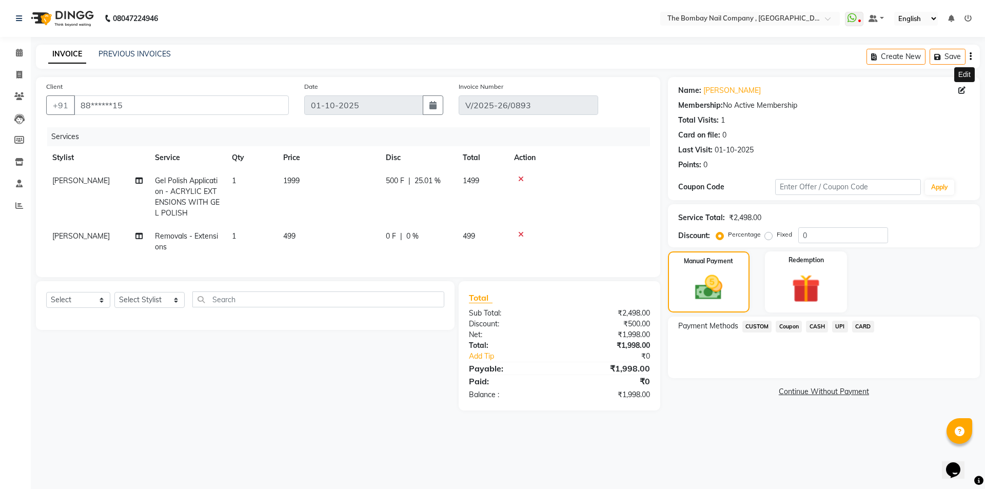
click at [966, 87] on span at bounding box center [964, 90] width 11 height 11
click at [731, 279] on img at bounding box center [709, 287] width 46 height 33
click at [819, 327] on span "CASH" at bounding box center [817, 327] width 22 height 12
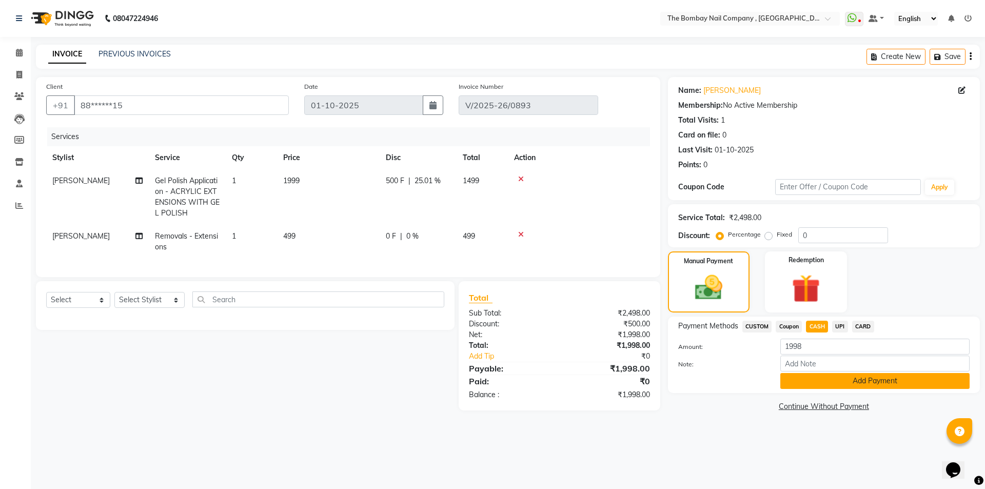
click at [816, 381] on button "Add Payment" at bounding box center [875, 381] width 189 height 16
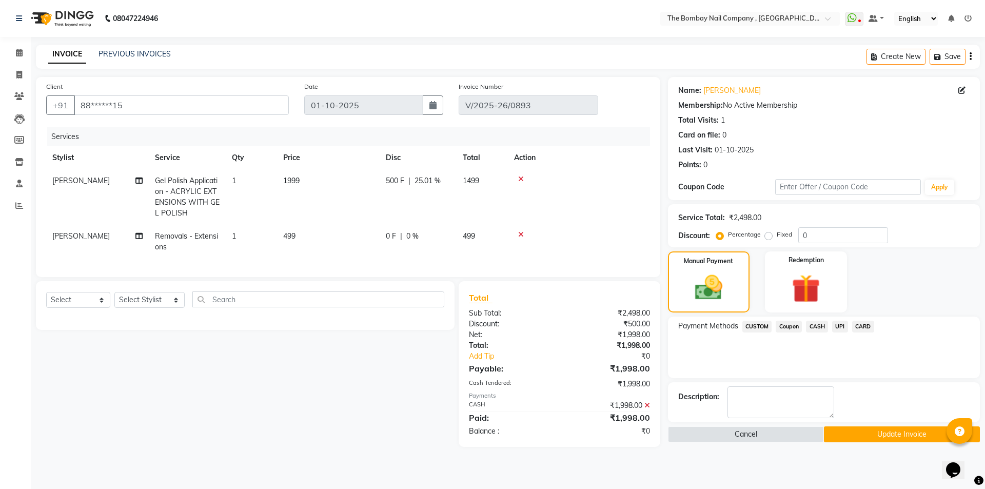
click at [849, 439] on button "Update Invoice" at bounding box center [902, 434] width 156 height 16
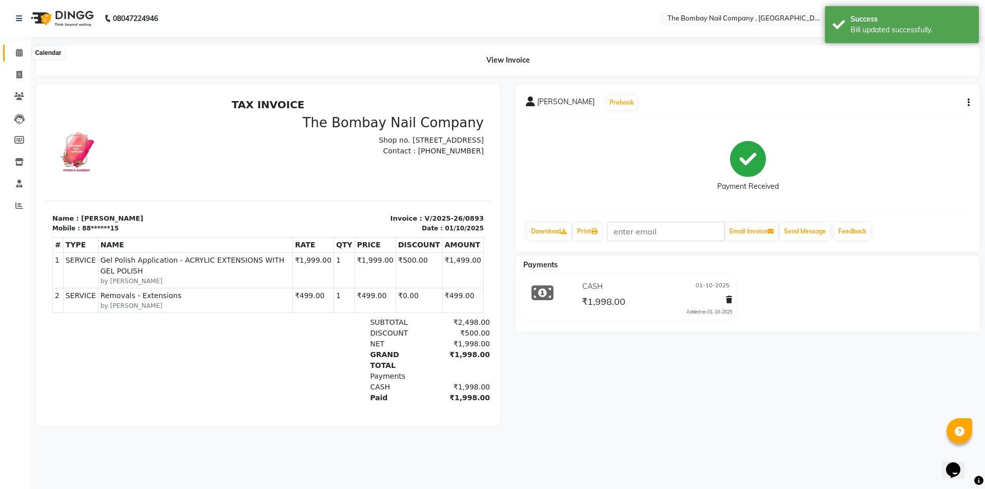
click at [16, 53] on icon at bounding box center [19, 53] width 7 height 8
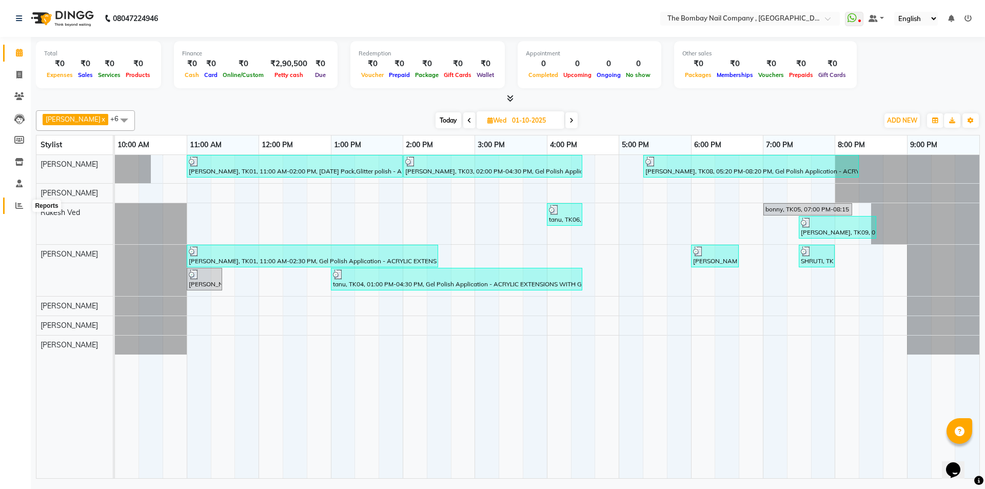
click at [17, 206] on icon at bounding box center [19, 206] width 8 height 8
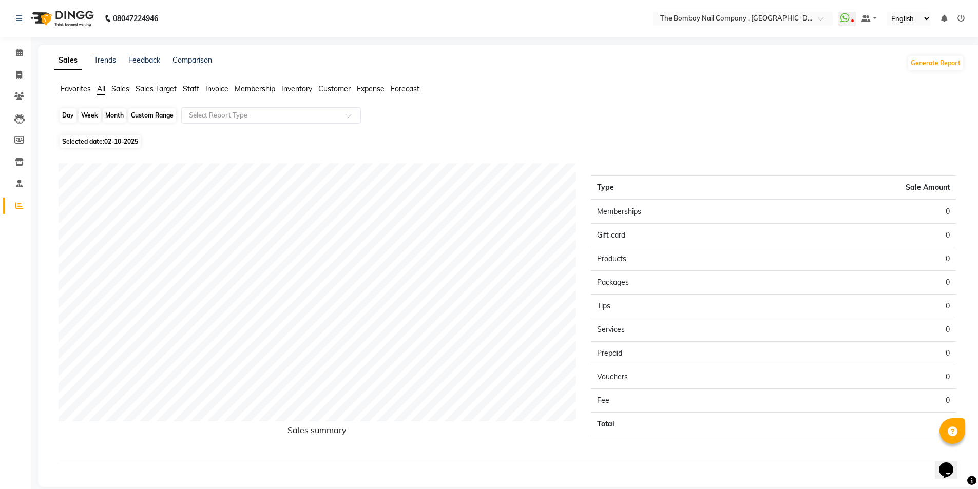
click at [74, 116] on div "Day" at bounding box center [68, 115] width 17 height 14
select select "10"
select select "2025"
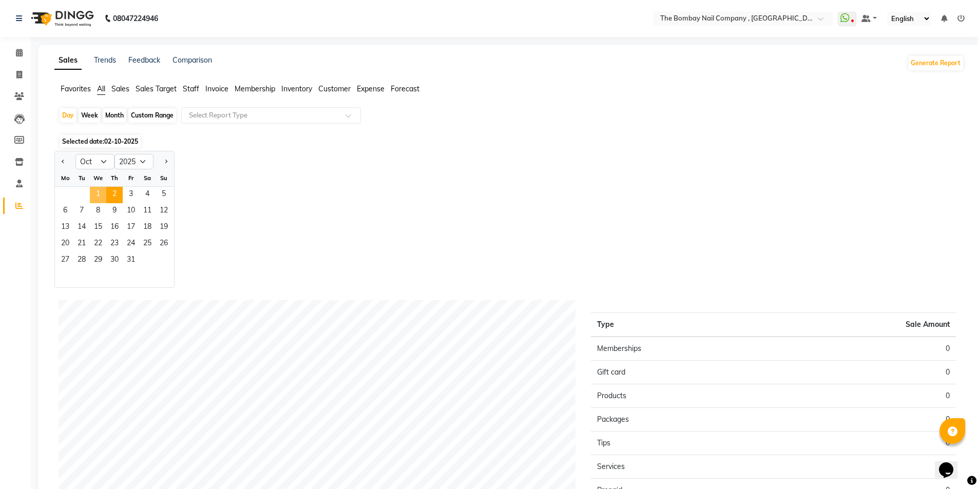
click at [102, 189] on span "1" at bounding box center [98, 195] width 16 height 16
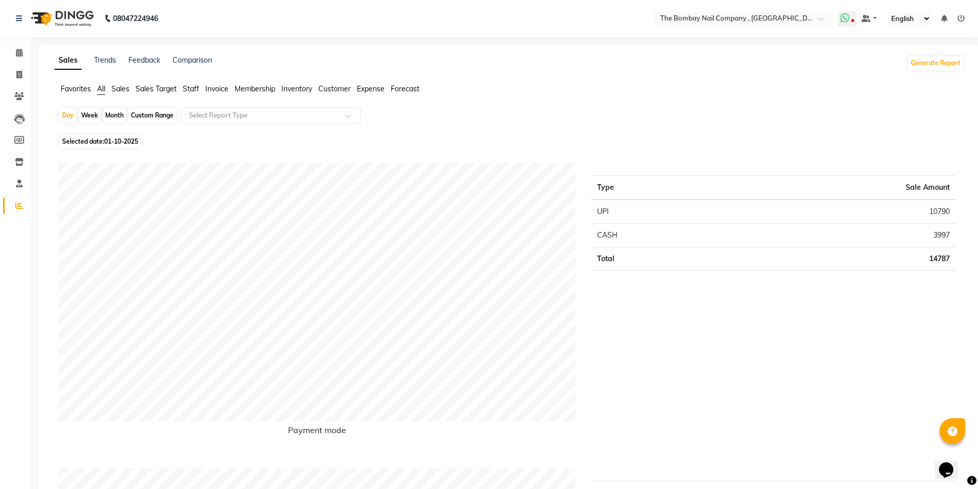
click at [853, 22] on icon at bounding box center [852, 21] width 3 height 5
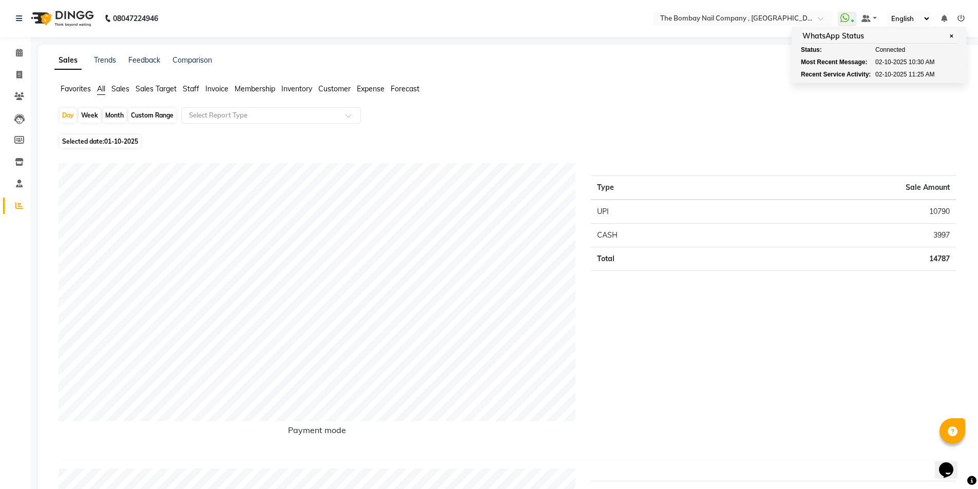
click at [52, 27] on img at bounding box center [61, 18] width 70 height 29
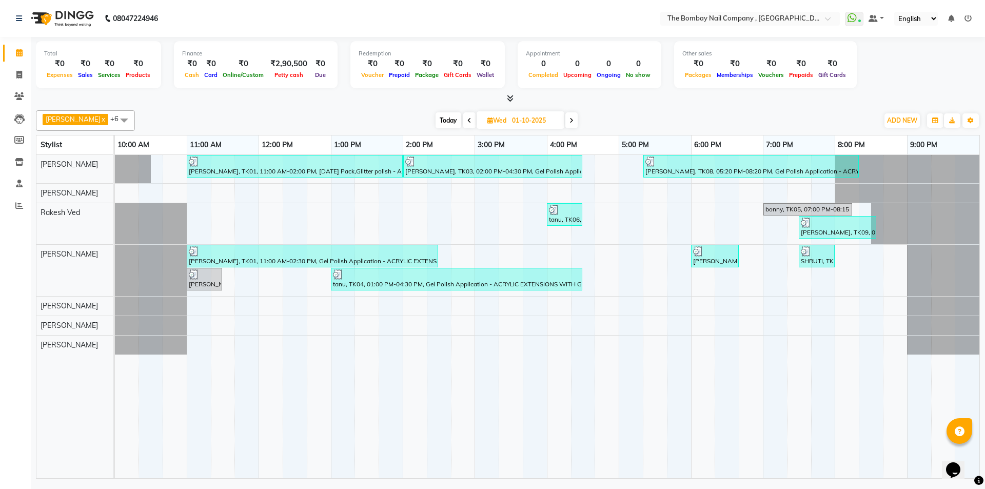
click at [436, 119] on span "Today" at bounding box center [449, 120] width 26 height 16
type input "02-10-2025"
